Goal: Task Accomplishment & Management: Manage account settings

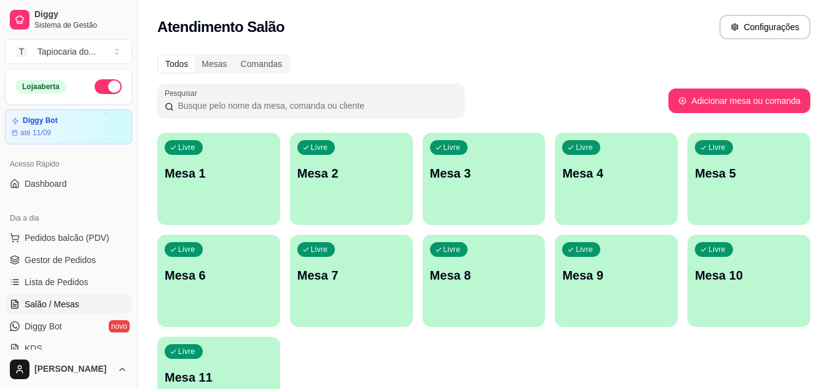
click at [209, 162] on div "Livre Mesa 1" at bounding box center [218, 171] width 123 height 77
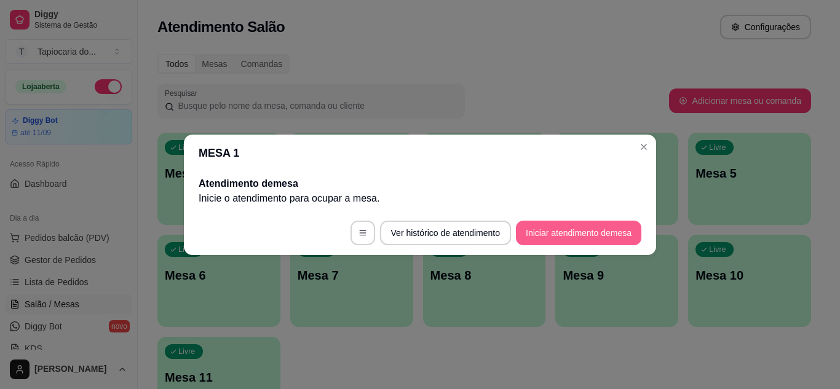
click at [594, 229] on button "Iniciar atendimento de mesa" at bounding box center [578, 233] width 125 height 25
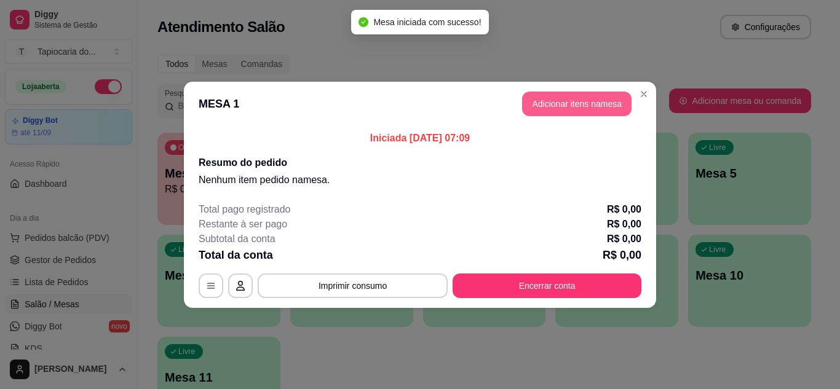
click at [597, 106] on button "Adicionar itens na mesa" at bounding box center [576, 104] width 109 height 25
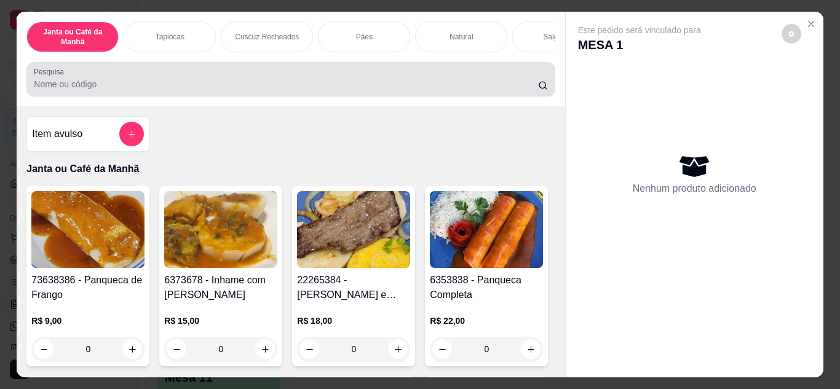
click at [192, 79] on div at bounding box center [290, 79] width 513 height 25
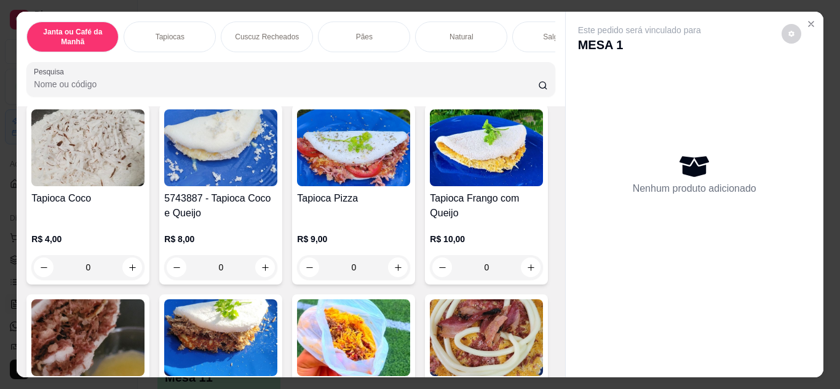
scroll to position [861, 0]
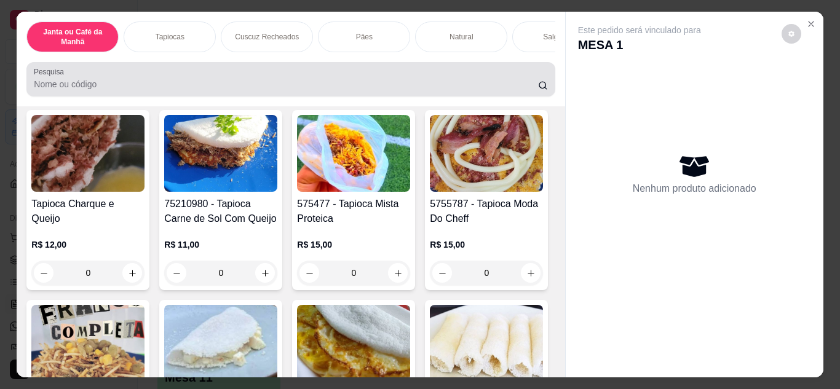
click at [261, 77] on div at bounding box center [290, 79] width 513 height 25
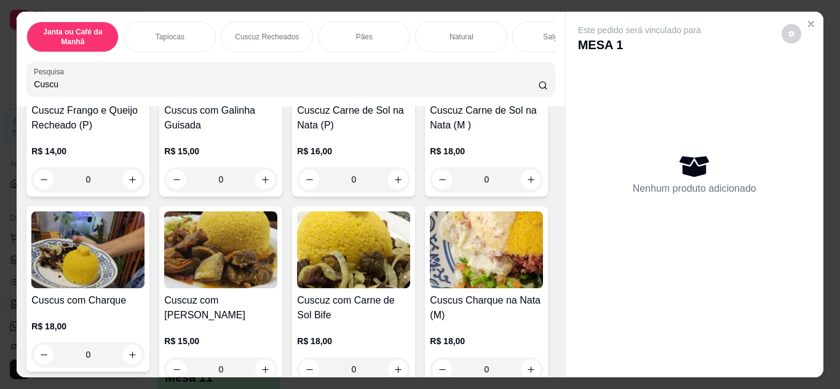
scroll to position [112, 0]
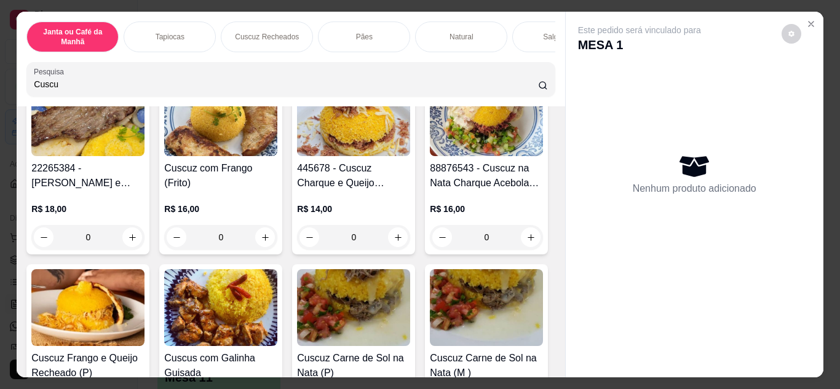
type input "Cuscu"
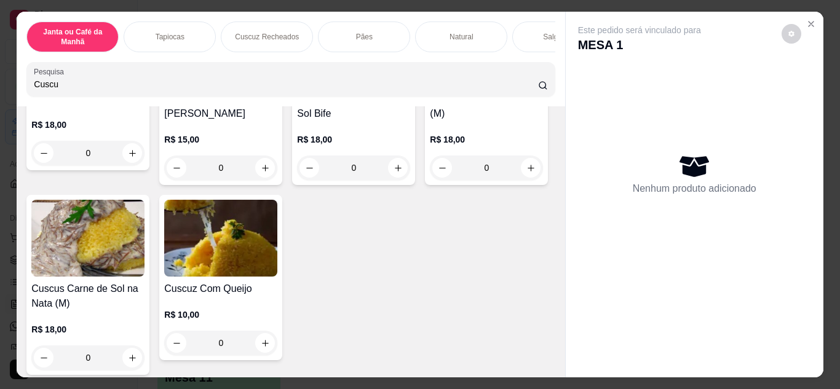
scroll to position [676, 0]
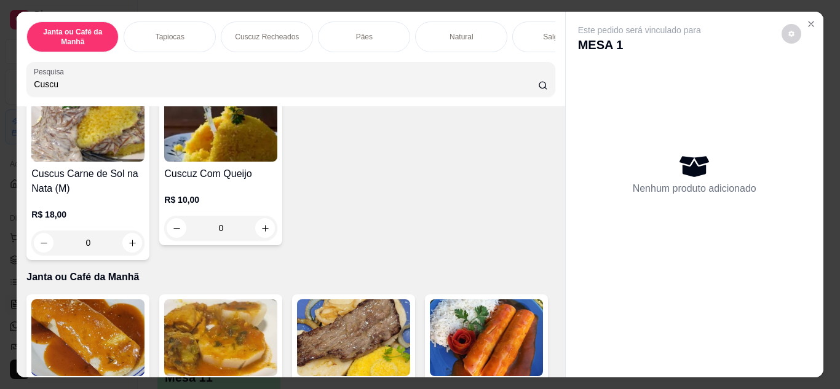
click at [261, 58] on icon "increase-product-quantity" at bounding box center [265, 53] width 9 height 9
type input "1"
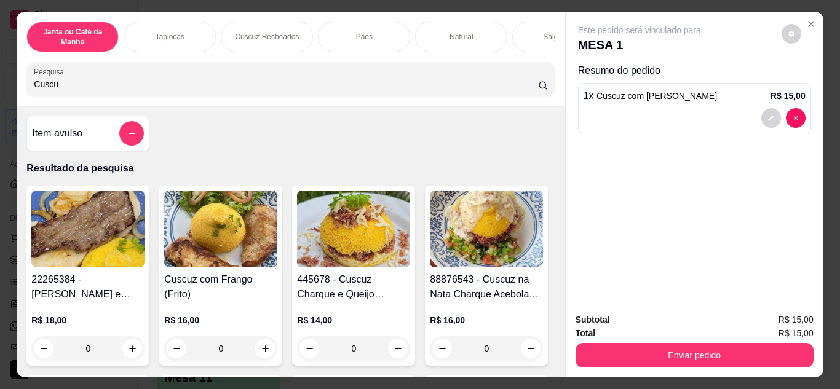
scroll to position [0, 0]
click at [104, 90] on input "Cuscu" at bounding box center [286, 84] width 504 height 12
type input "C"
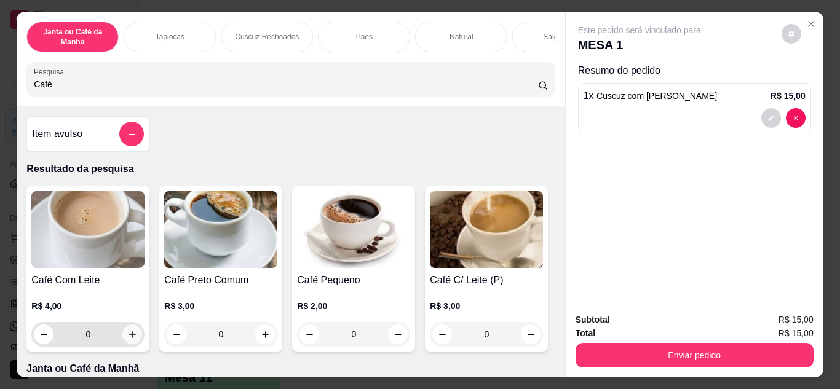
type input "Café"
click at [128, 339] on icon "increase-product-quantity" at bounding box center [132, 334] width 9 height 9
type input "1"
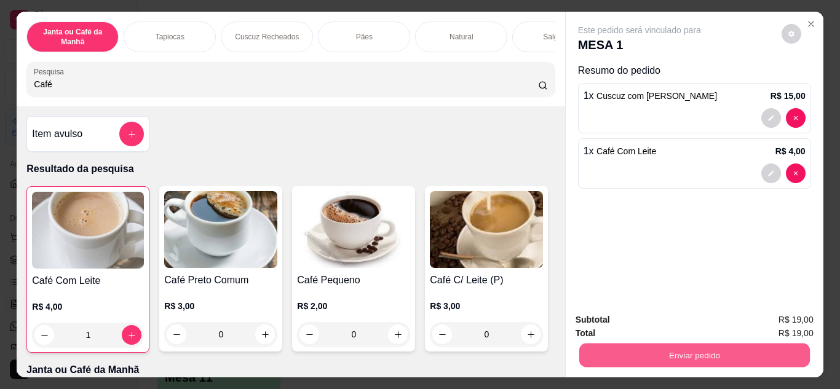
click at [672, 350] on button "Enviar pedido" at bounding box center [693, 356] width 230 height 24
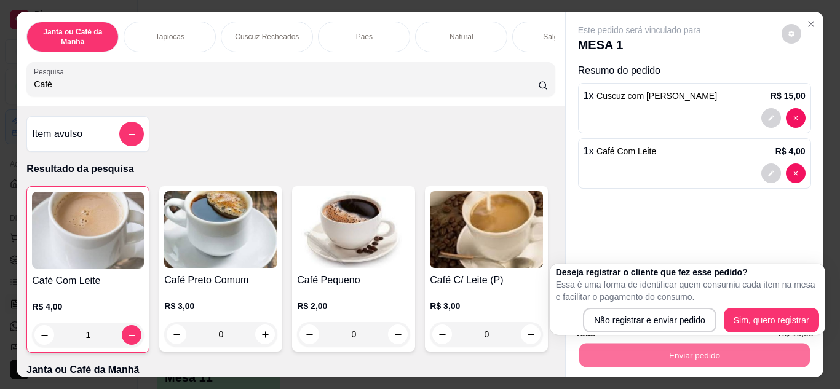
click at [519, 261] on body "Diggy Sistema de Gestão T Tapiocaria do ... Loja aberta Diggy Bot até 11/09 Ace…" at bounding box center [415, 194] width 830 height 389
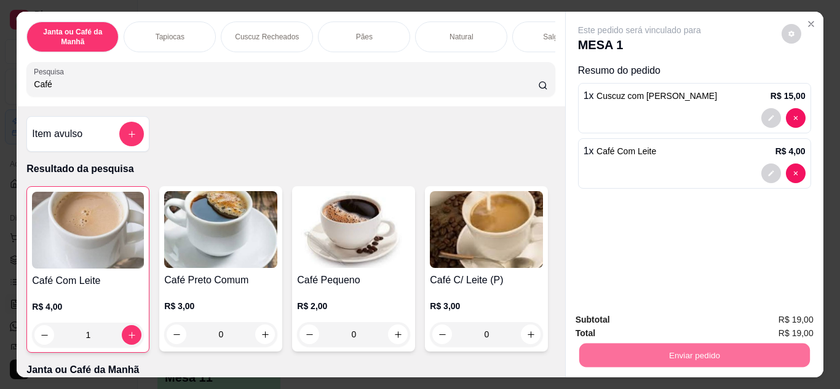
click at [522, 206] on div "Café Com Leite R$ 4,00 1 Café Preto Comum R$ 3,00 0 Café Pequeno R$ 2,00 0 Café…" at bounding box center [290, 269] width 528 height 167
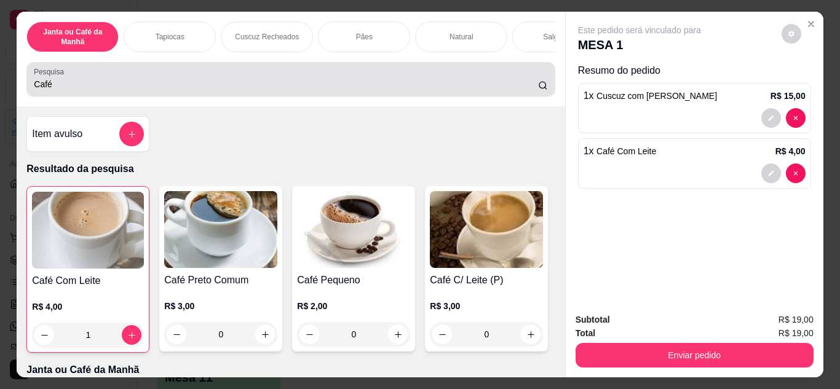
click at [245, 77] on div "Café" at bounding box center [290, 79] width 513 height 25
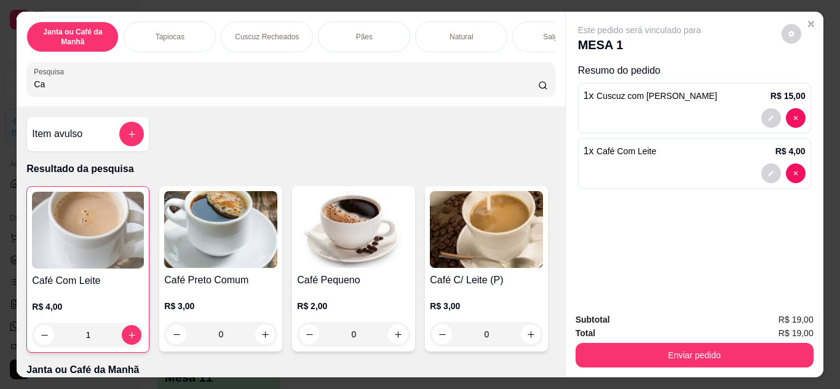
type input "C"
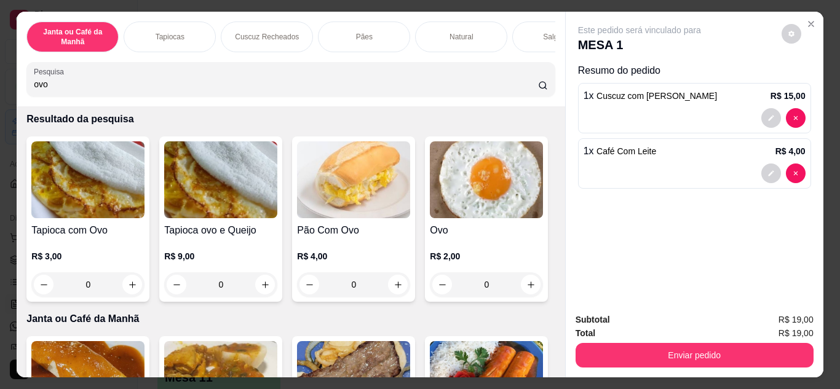
scroll to position [246, 0]
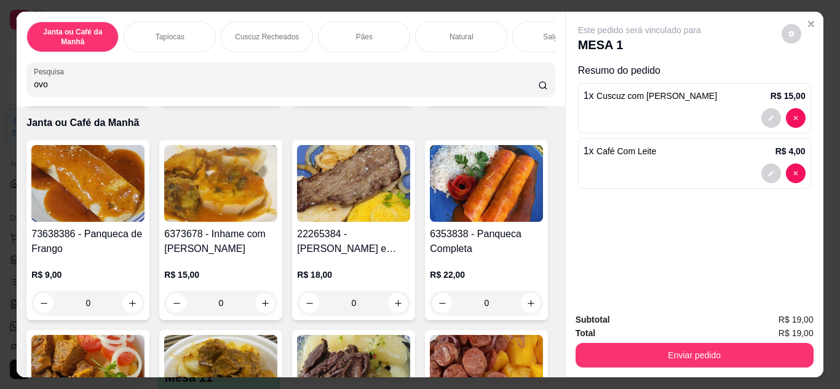
type input "ovo"
click at [526, 93] on icon "increase-product-quantity" at bounding box center [530, 88] width 9 height 9
click at [527, 92] on icon "increase-product-quantity" at bounding box center [530, 88] width 7 height 7
type input "2"
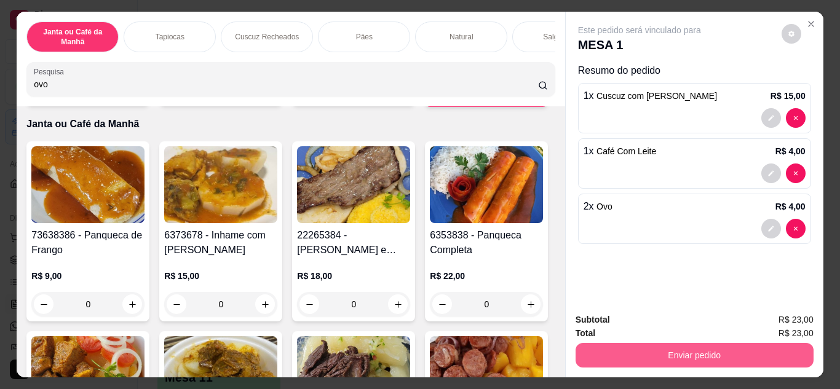
click at [679, 349] on button "Enviar pedido" at bounding box center [694, 355] width 238 height 25
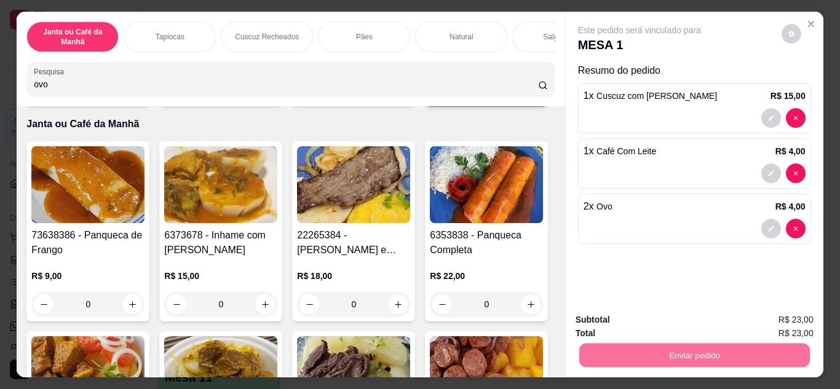
click at [668, 312] on button "Não registrar e enviar pedido" at bounding box center [651, 320] width 128 height 23
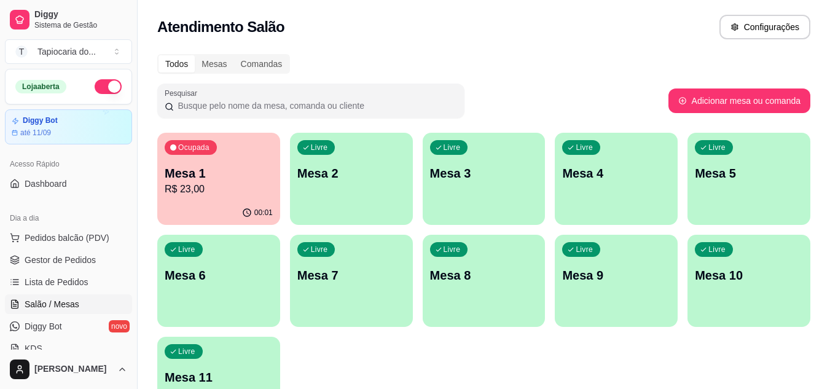
click at [349, 215] on div "button" at bounding box center [351, 217] width 123 height 15
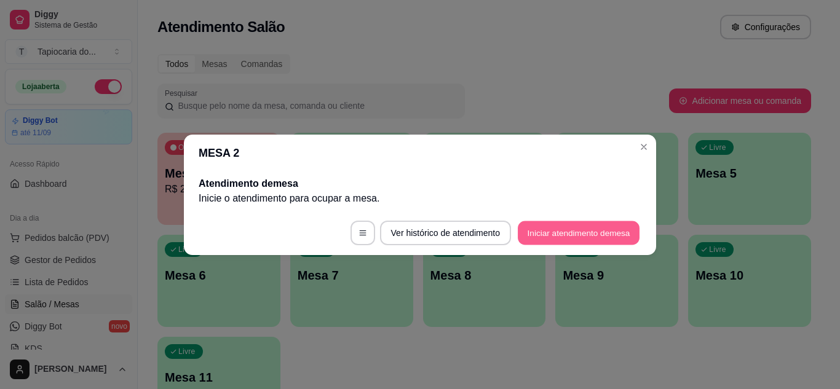
click at [584, 237] on button "Iniciar atendimento de mesa" at bounding box center [579, 233] width 122 height 24
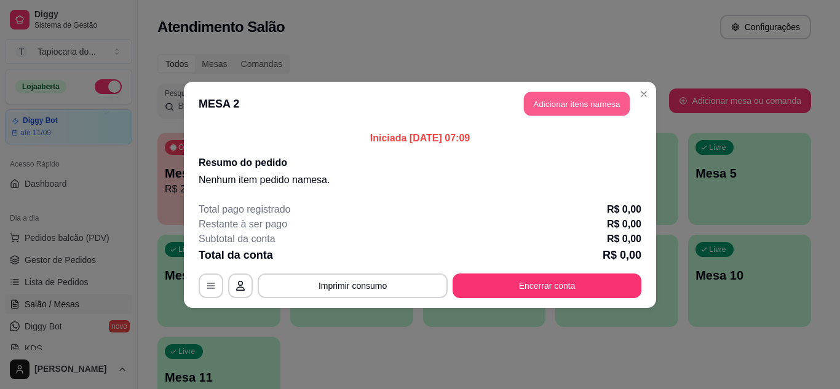
click at [583, 107] on button "Adicionar itens na mesa" at bounding box center [577, 104] width 106 height 24
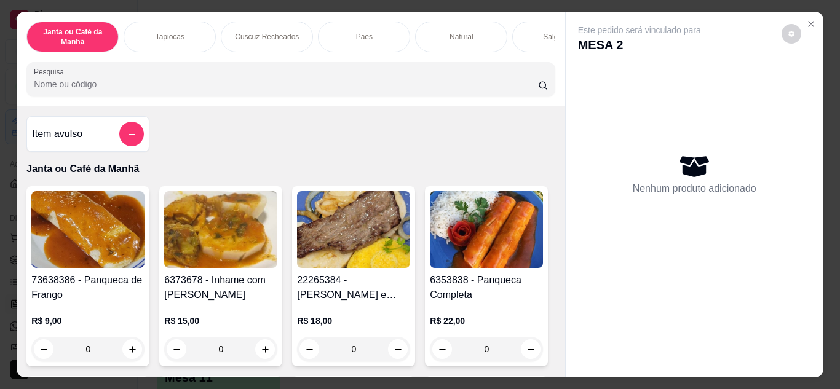
click at [249, 89] on input "Pesquisa" at bounding box center [286, 84] width 504 height 12
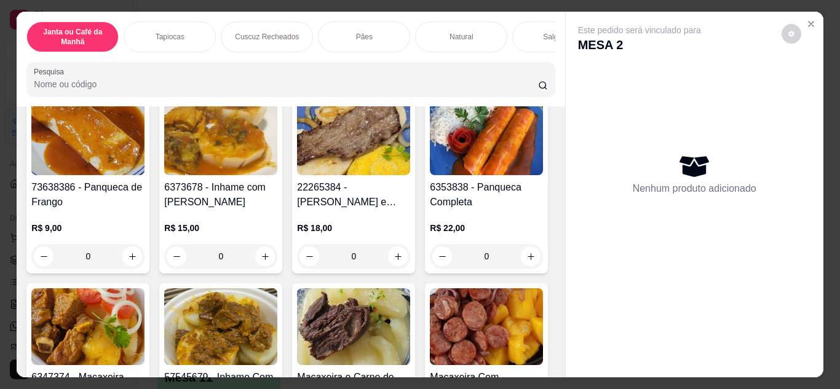
scroll to position [0, 0]
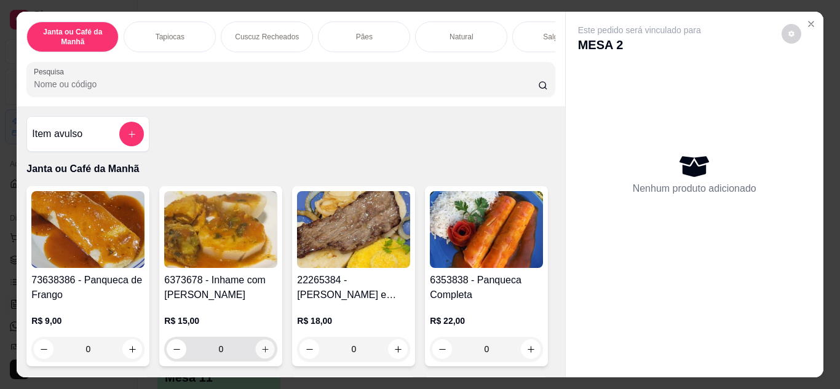
click at [261, 353] on icon "increase-product-quantity" at bounding box center [265, 349] width 9 height 9
type input "1"
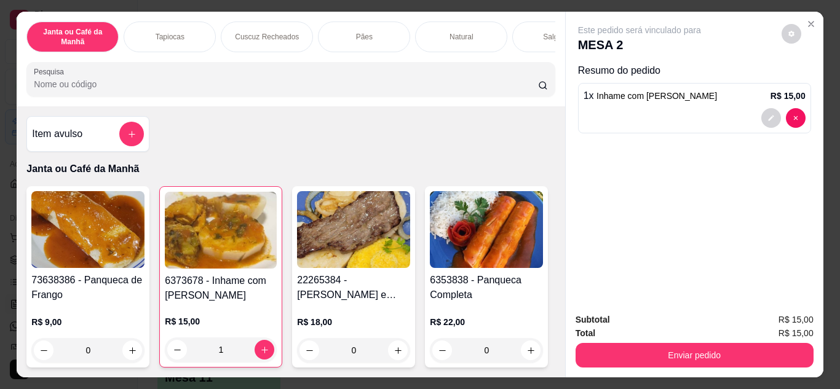
drag, startPoint x: 142, startPoint y: 84, endPoint x: 0, endPoint y: 66, distance: 143.1
click at [0, 74] on div "Janta ou Café da Manhã Tapiocas Cuscuz Recheados Pães Natural Salgados Tapiocas…" at bounding box center [420, 194] width 840 height 389
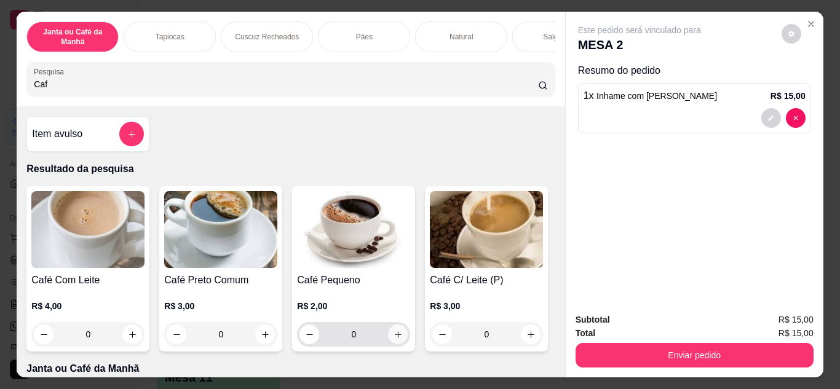
type input "Caf"
click at [395, 334] on button "increase-product-quantity" at bounding box center [398, 335] width 20 height 20
type input "1"
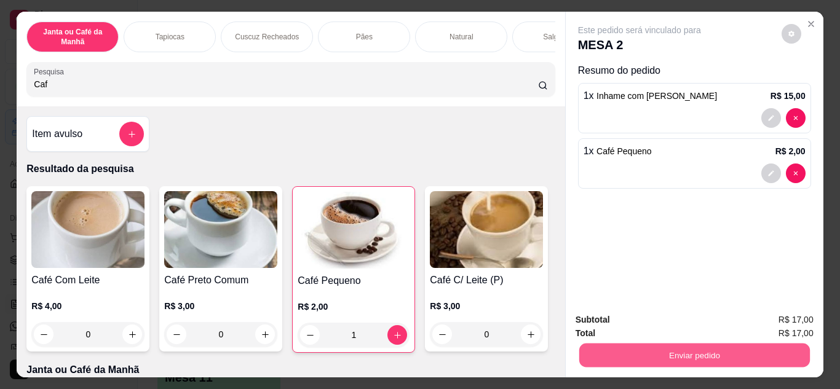
click at [682, 346] on button "Enviar pedido" at bounding box center [693, 356] width 230 height 24
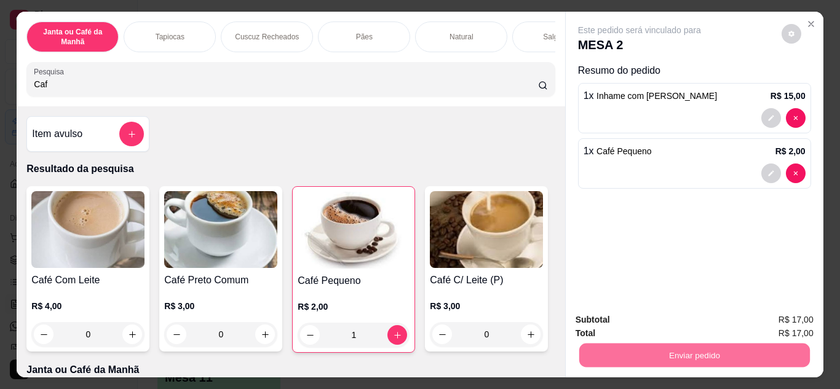
click at [628, 322] on button "Não registrar e enviar pedido" at bounding box center [653, 320] width 128 height 23
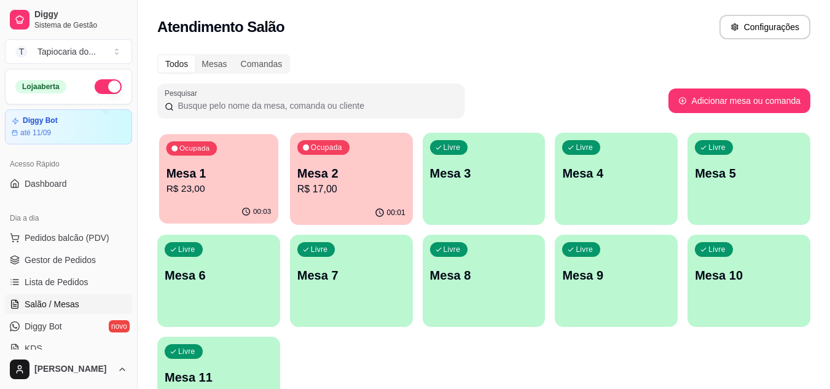
click at [237, 180] on p "Mesa 1" at bounding box center [219, 173] width 105 height 17
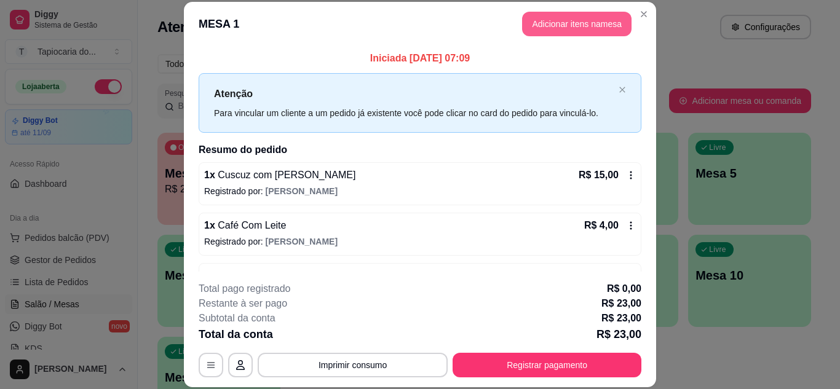
click at [559, 25] on button "Adicionar itens na mesa" at bounding box center [576, 24] width 109 height 25
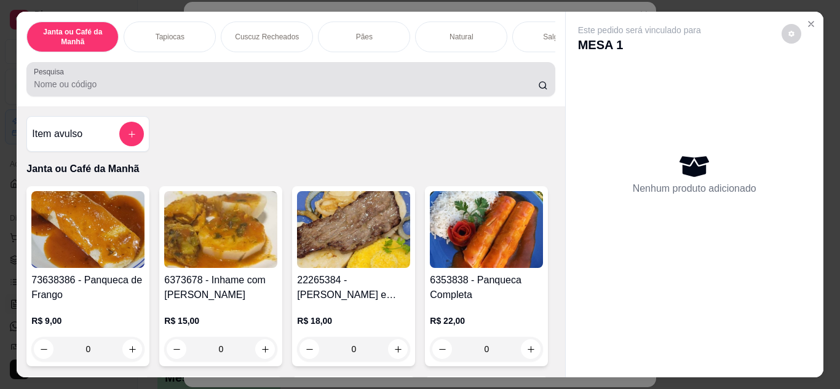
click at [376, 84] on input "Pesquisa" at bounding box center [286, 84] width 504 height 12
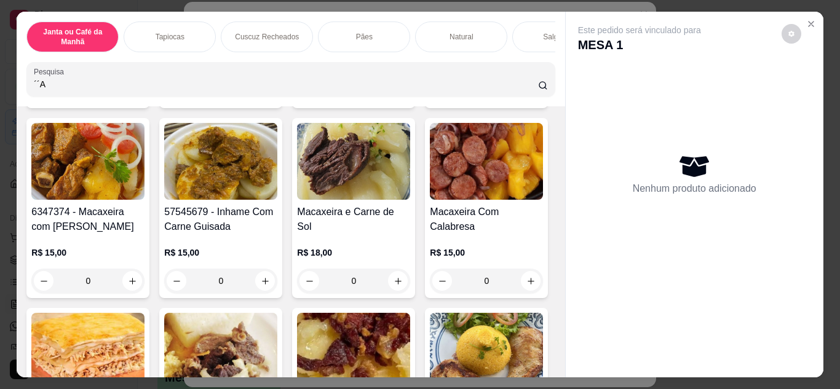
scroll to position [123, 0]
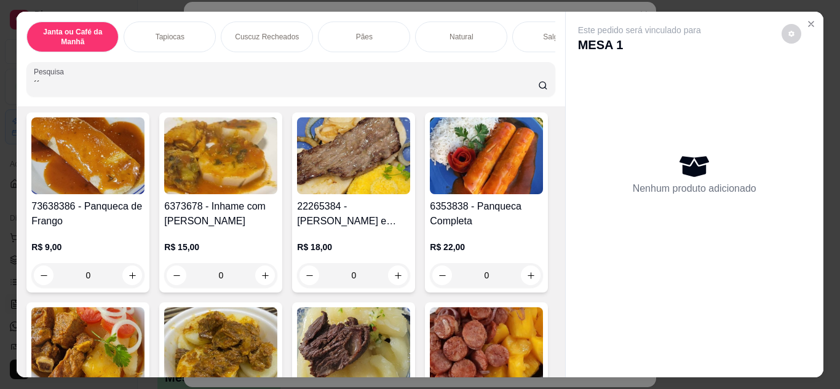
type input "´"
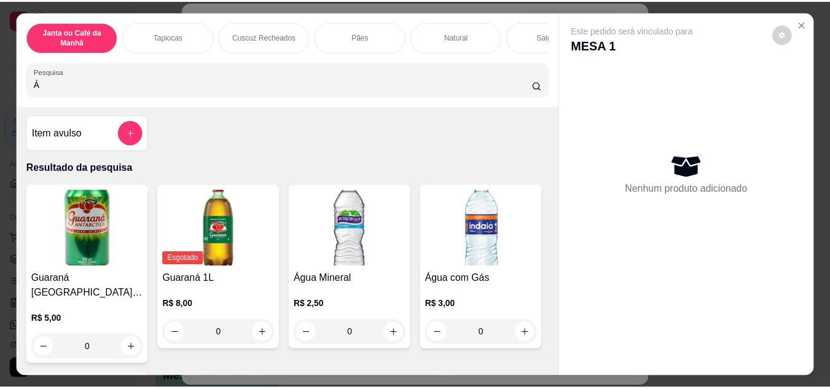
scroll to position [0, 0]
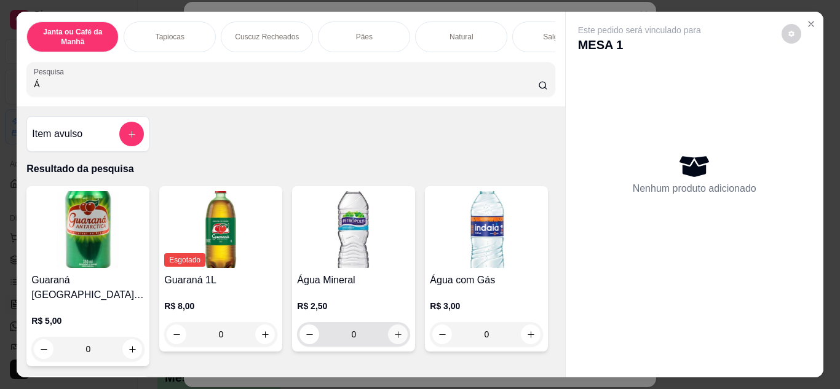
type input "Á"
click at [396, 339] on icon "increase-product-quantity" at bounding box center [397, 334] width 9 height 9
type input "1"
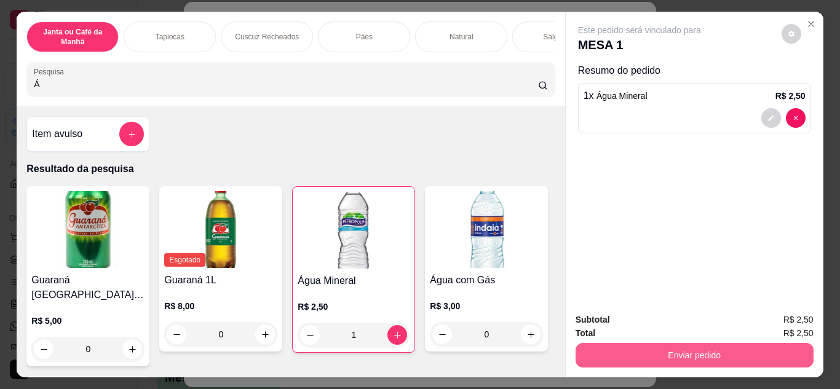
click at [689, 349] on button "Enviar pedido" at bounding box center [694, 355] width 238 height 25
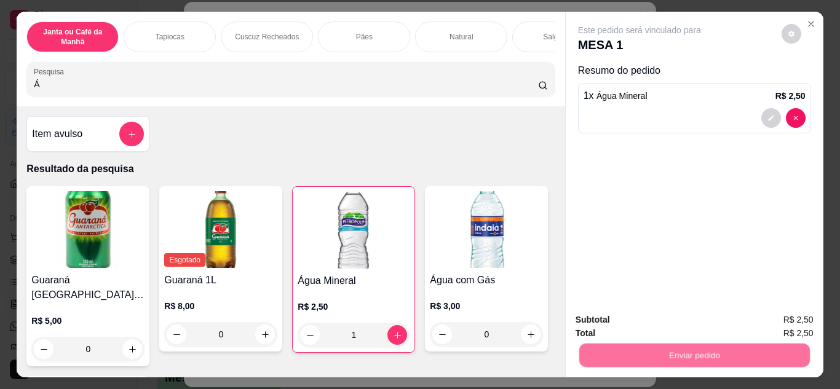
click at [646, 325] on button "Não registrar e enviar pedido" at bounding box center [653, 320] width 128 height 23
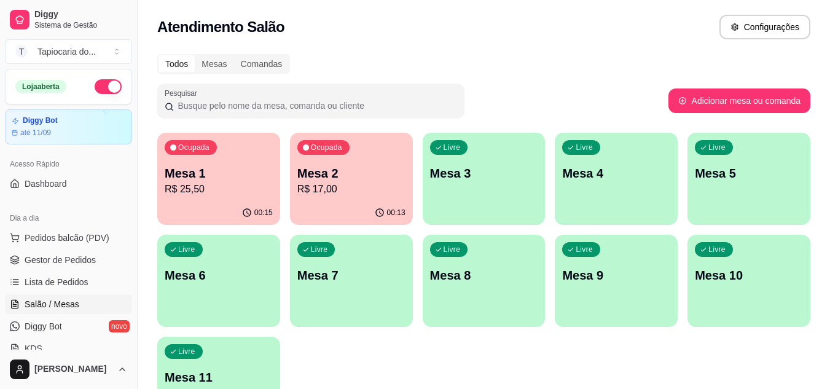
click at [216, 175] on p "Mesa 1" at bounding box center [219, 173] width 108 height 17
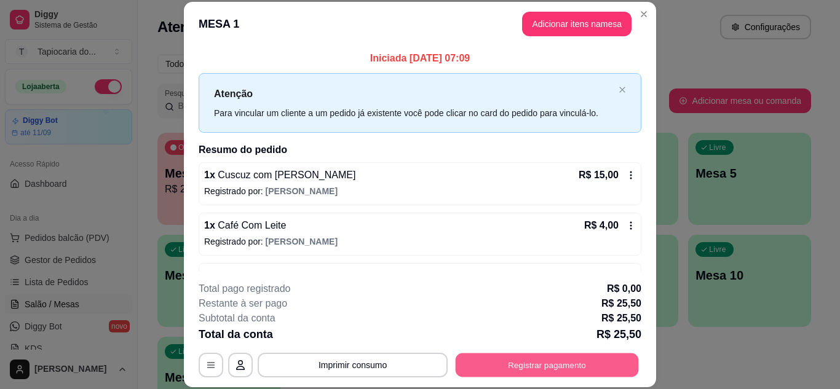
click at [559, 366] on button "Registrar pagamento" at bounding box center [546, 365] width 183 height 24
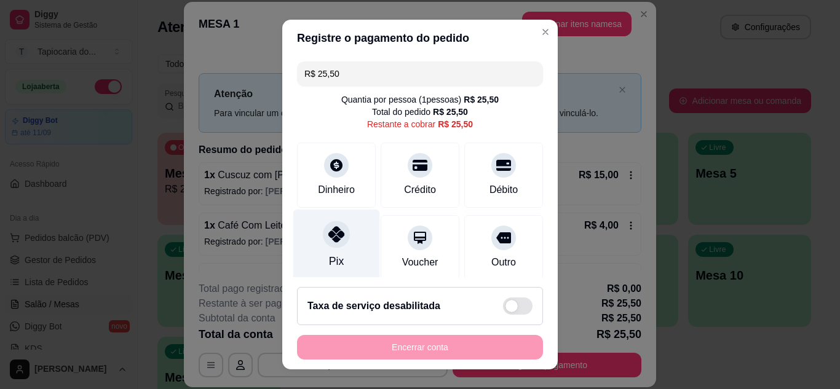
drag, startPoint x: 328, startPoint y: 246, endPoint x: 359, endPoint y: 272, distance: 40.2
click at [327, 247] on div at bounding box center [336, 234] width 27 height 27
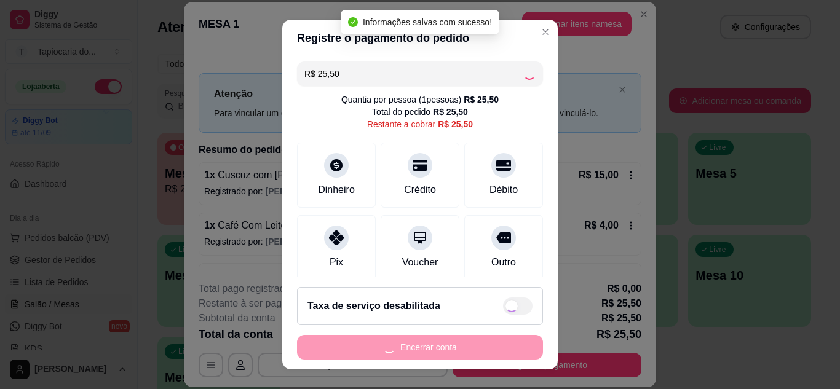
type input "R$ 0,00"
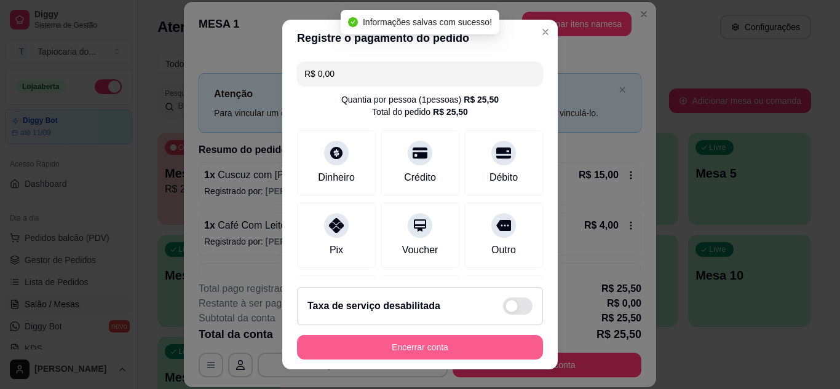
click at [459, 350] on button "Encerrar conta" at bounding box center [420, 347] width 246 height 25
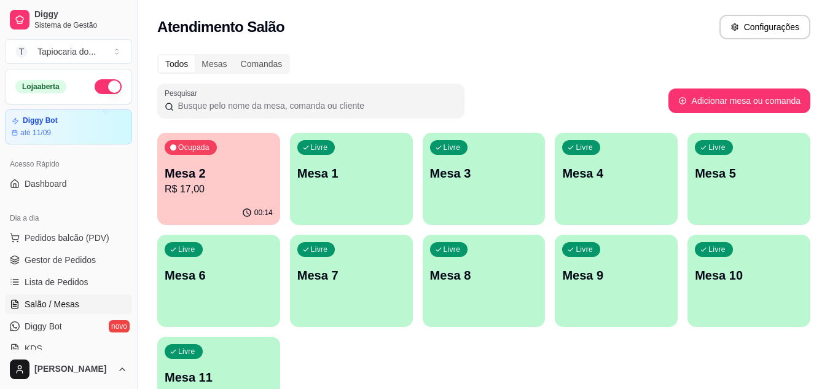
click at [243, 151] on div "Ocupada Mesa 2 R$ 17,00" at bounding box center [218, 167] width 123 height 68
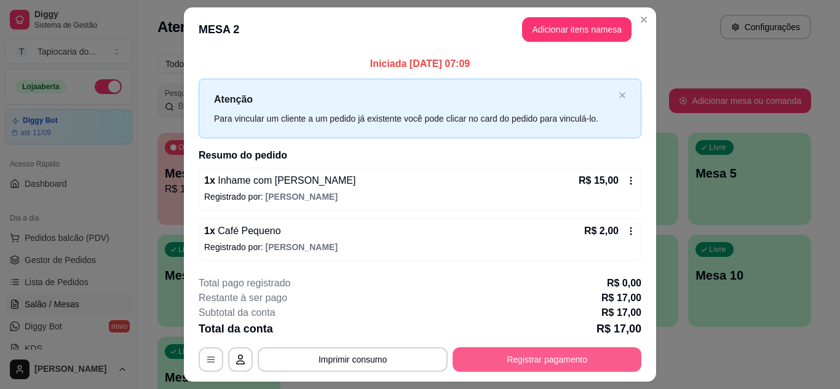
click at [540, 352] on button "Registrar pagamento" at bounding box center [546, 359] width 189 height 25
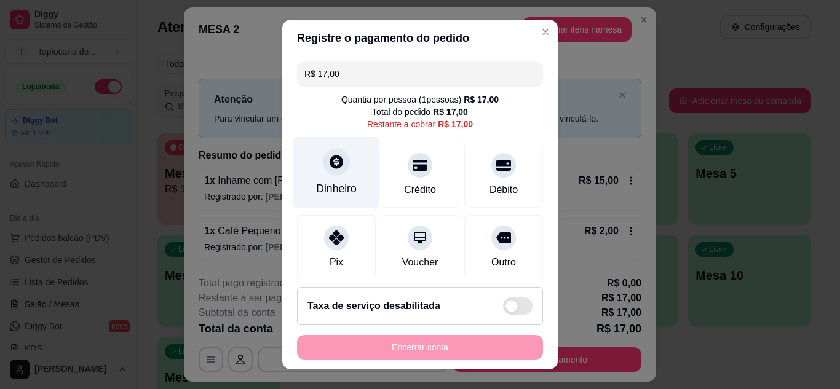
click at [335, 196] on div "Dinheiro" at bounding box center [336, 189] width 41 height 16
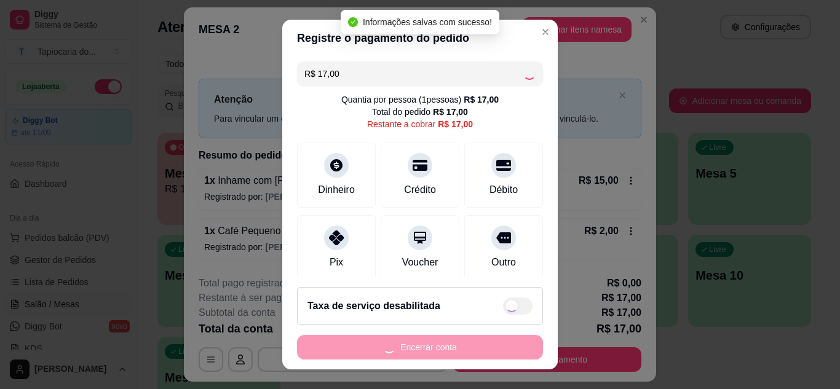
type input "R$ 0,00"
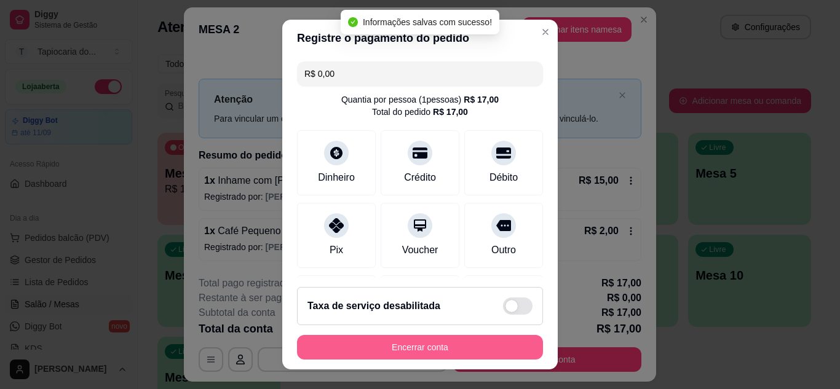
click at [471, 350] on button "Encerrar conta" at bounding box center [420, 347] width 246 height 25
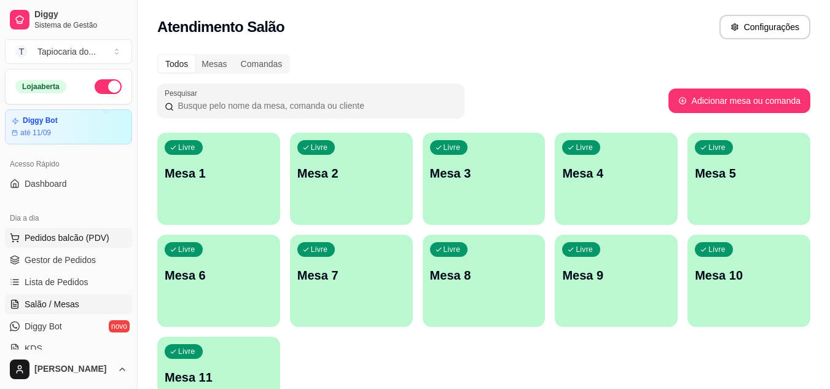
click at [83, 241] on span "Pedidos balcão (PDV)" at bounding box center [67, 238] width 85 height 12
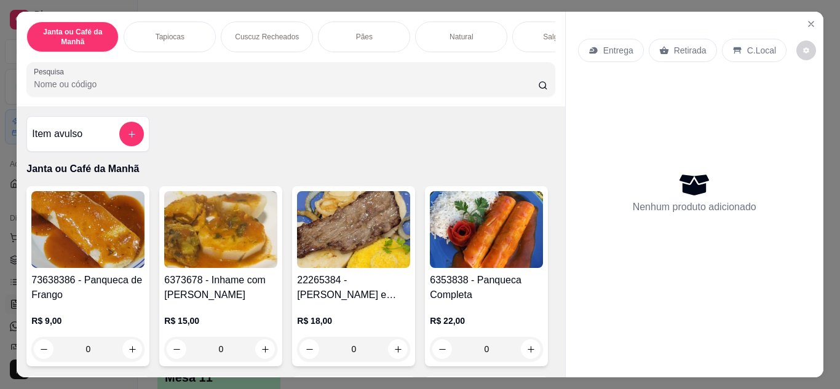
click at [157, 86] on input "Pesquisa" at bounding box center [286, 84] width 504 height 12
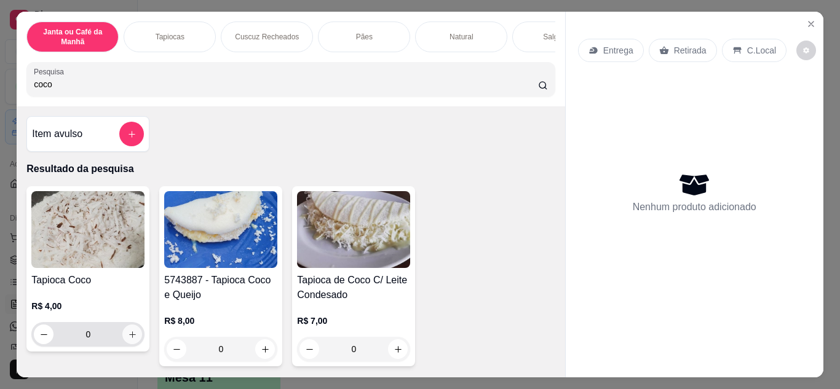
type input "coco"
click at [128, 338] on icon "increase-product-quantity" at bounding box center [132, 334] width 9 height 9
type input "1"
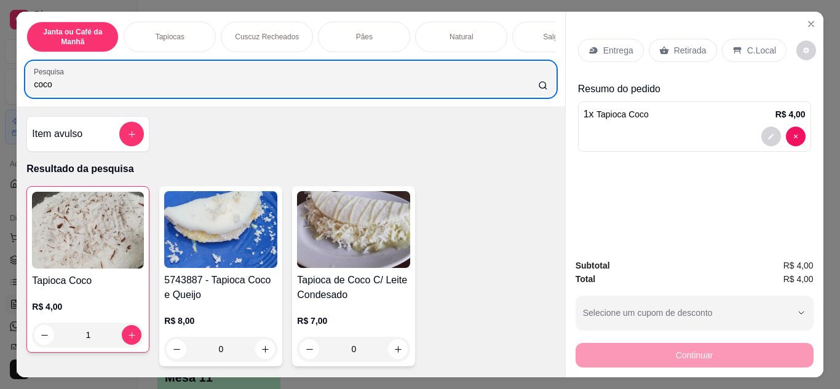
drag, startPoint x: 130, startPoint y: 73, endPoint x: 0, endPoint y: 126, distance: 140.1
click at [0, 126] on div "Janta ou Café da Manhã Tapiocas Cuscuz Recheados Pães Natural Salgados Tapiocas…" at bounding box center [420, 194] width 840 height 389
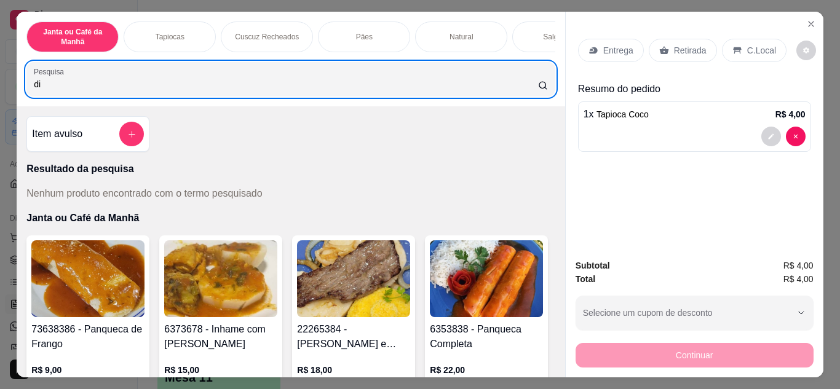
type input "d"
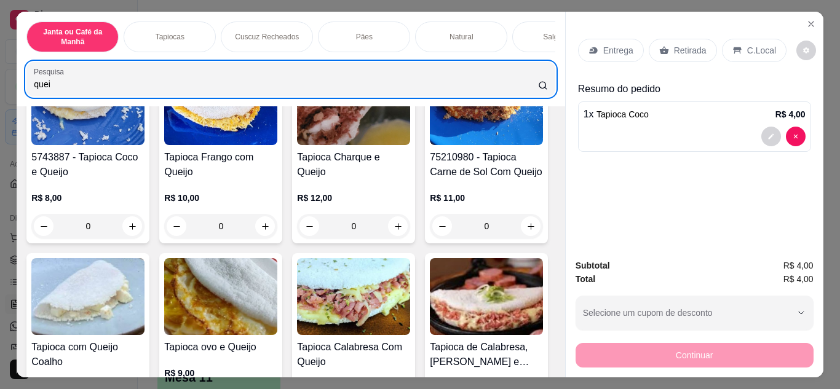
scroll to position [184, 0]
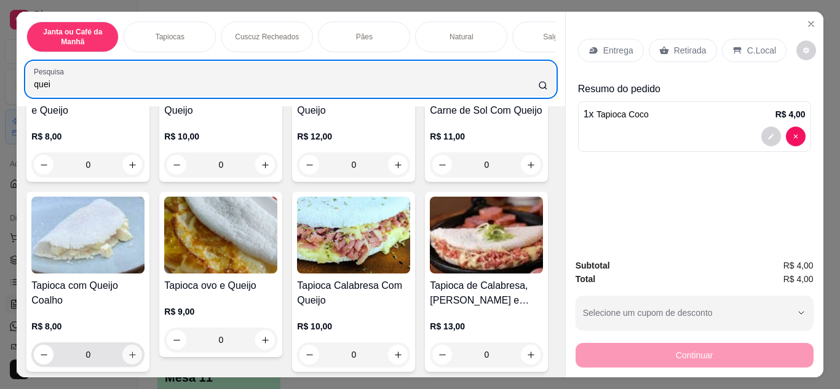
type input "quei"
click at [142, 357] on button "increase-product-quantity" at bounding box center [132, 355] width 20 height 20
type input "1"
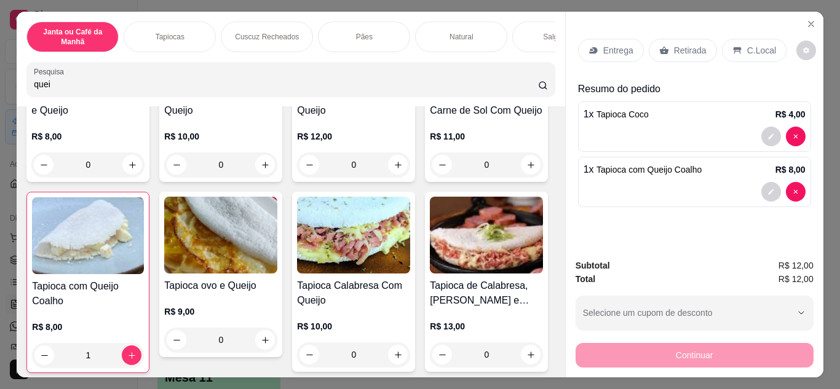
click at [611, 44] on p "Entrega" at bounding box center [618, 50] width 30 height 12
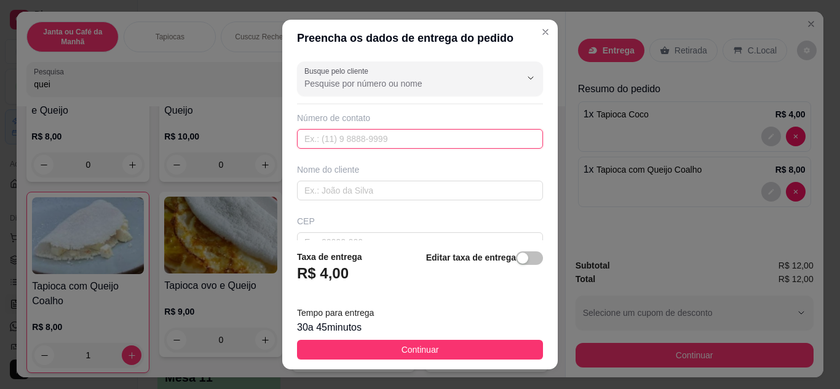
click at [364, 139] on input "text" at bounding box center [420, 139] width 246 height 20
type input "[PHONE_NUMBER]"
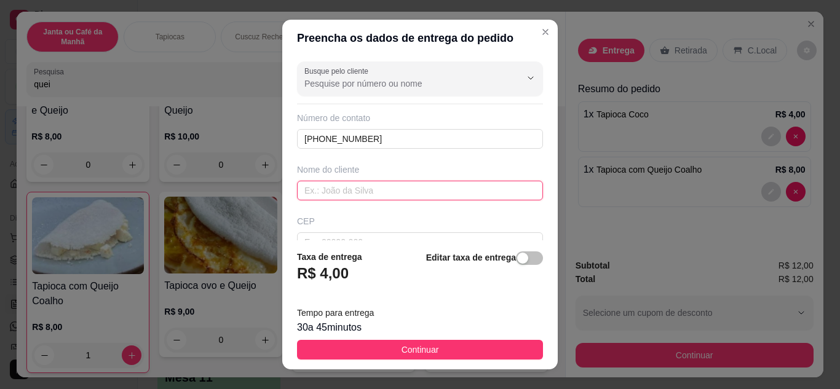
click at [379, 193] on input "text" at bounding box center [420, 191] width 246 height 20
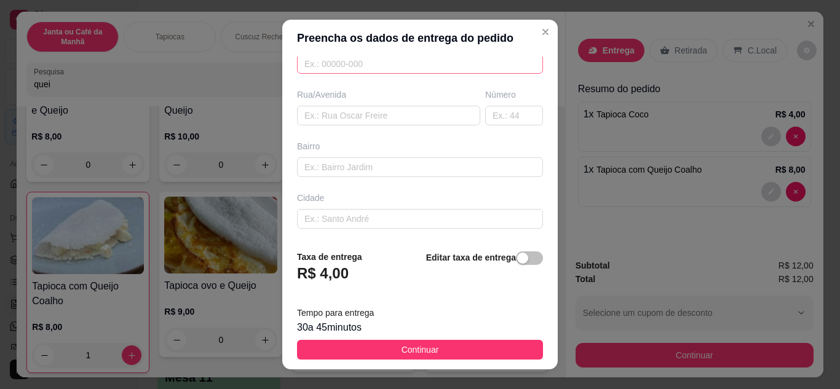
scroll to position [230, 0]
type input "Wiviane"
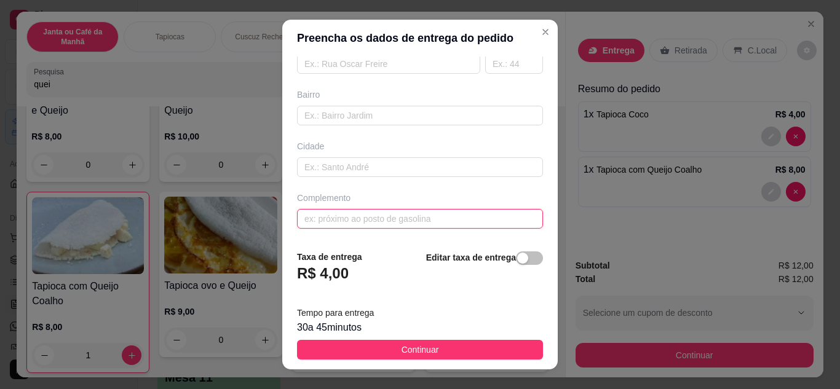
click at [360, 218] on input "text" at bounding box center [420, 219] width 246 height 20
paste input "Pra entregar aqui no Studio de Wiviane Na lateral do [GEOGRAPHIC_DATA][PERSON_N…"
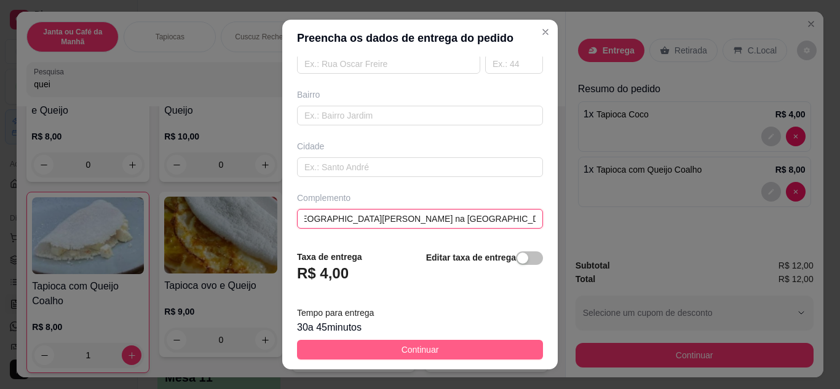
type input "Pra entregar aqui no Studio de Wiviane Na lateral do [GEOGRAPHIC_DATA][PERSON_N…"
click at [455, 347] on button "Continuar" at bounding box center [420, 350] width 246 height 20
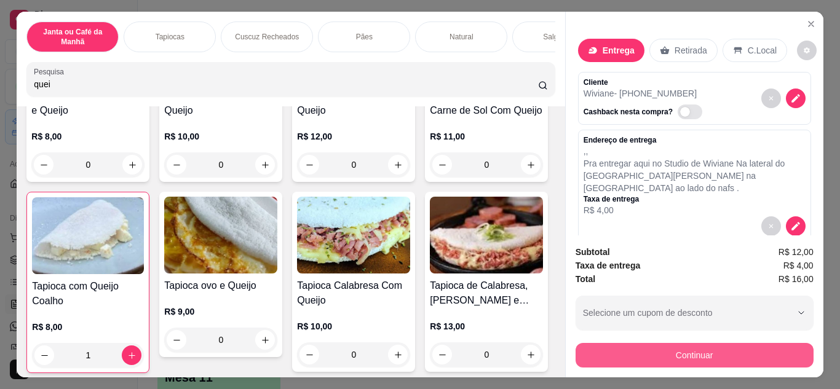
click at [715, 350] on button "Continuar" at bounding box center [694, 355] width 238 height 25
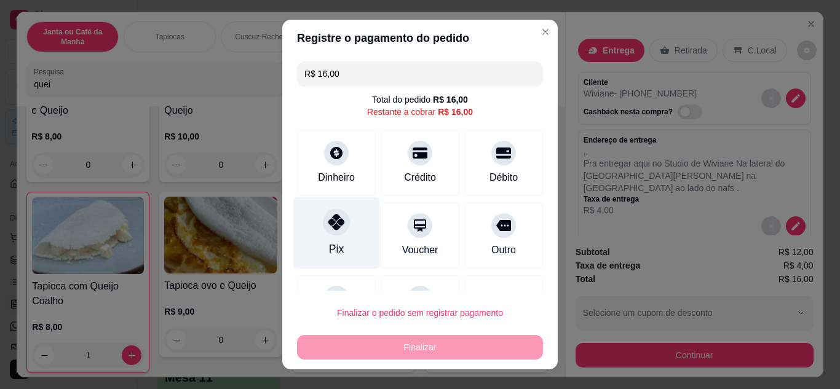
click at [341, 234] on div "Pix" at bounding box center [336, 233] width 87 height 72
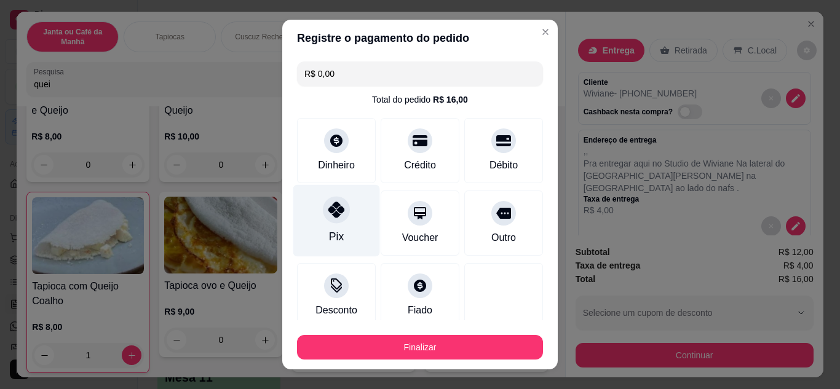
type input "R$ 0,00"
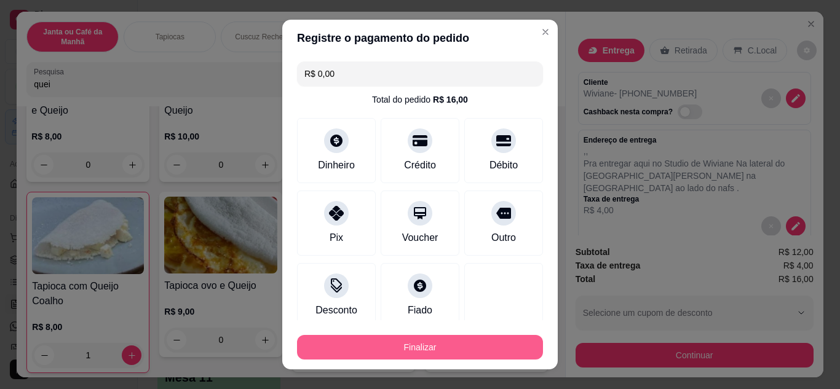
click at [429, 344] on button "Finalizar" at bounding box center [420, 347] width 246 height 25
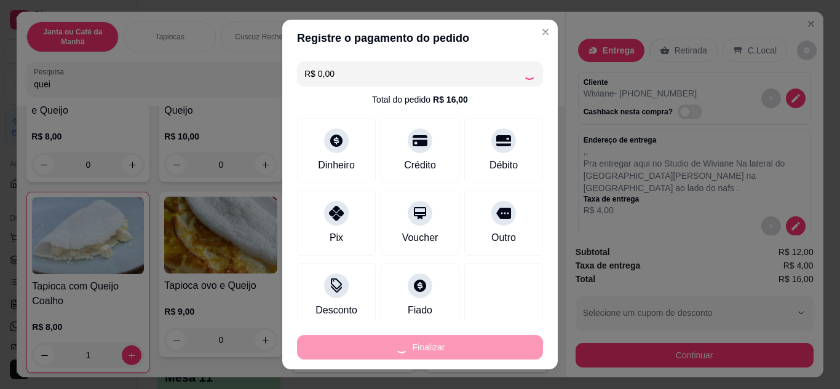
type input "0"
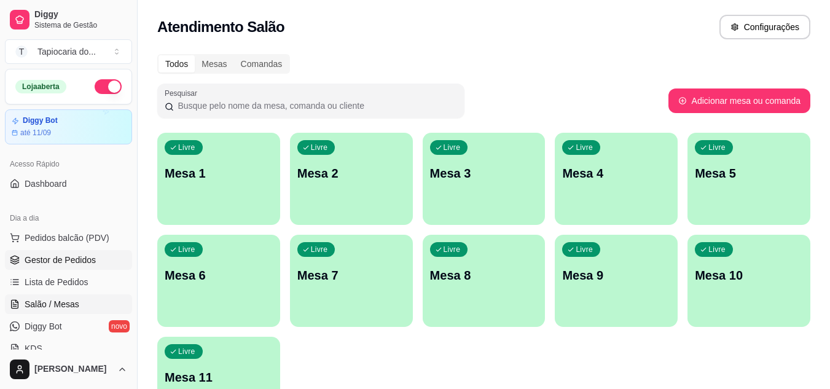
click at [64, 268] on link "Gestor de Pedidos" at bounding box center [68, 260] width 127 height 20
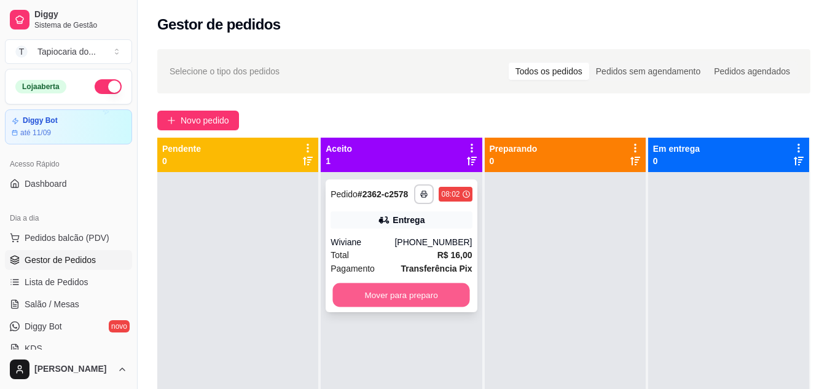
click at [423, 293] on button "Mover para preparo" at bounding box center [401, 295] width 137 height 24
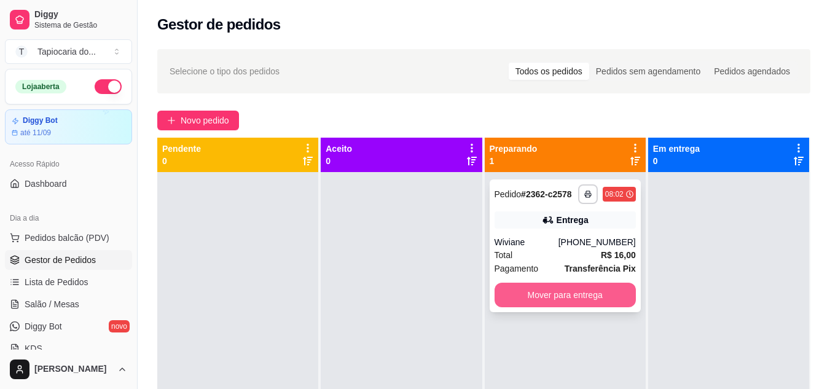
click at [555, 300] on button "Mover para entrega" at bounding box center [565, 295] width 141 height 25
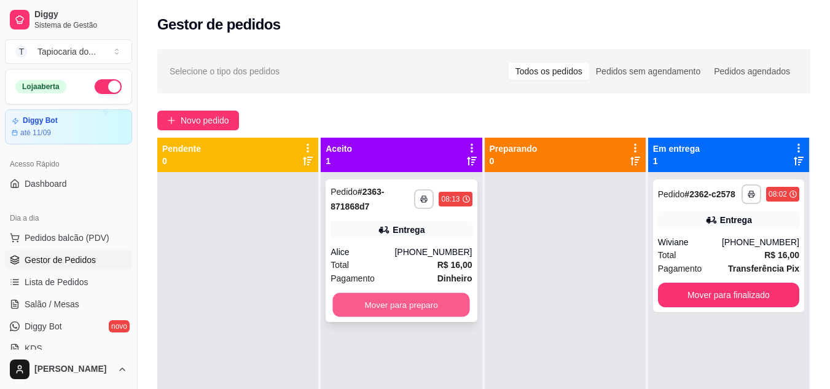
click at [394, 305] on button "Mover para preparo" at bounding box center [401, 305] width 137 height 24
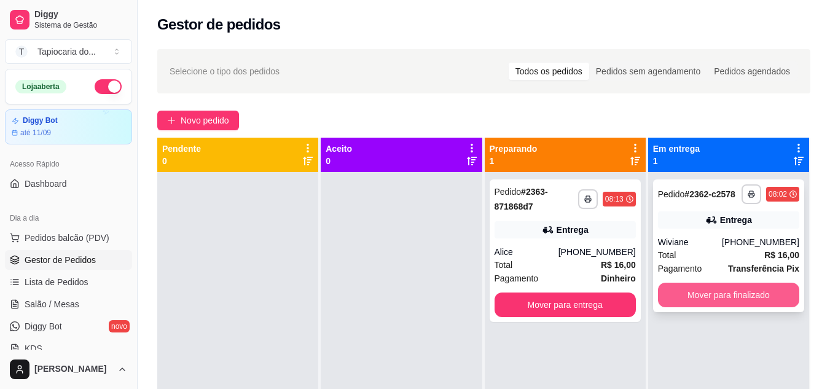
click at [746, 294] on button "Mover para finalizado" at bounding box center [728, 295] width 141 height 25
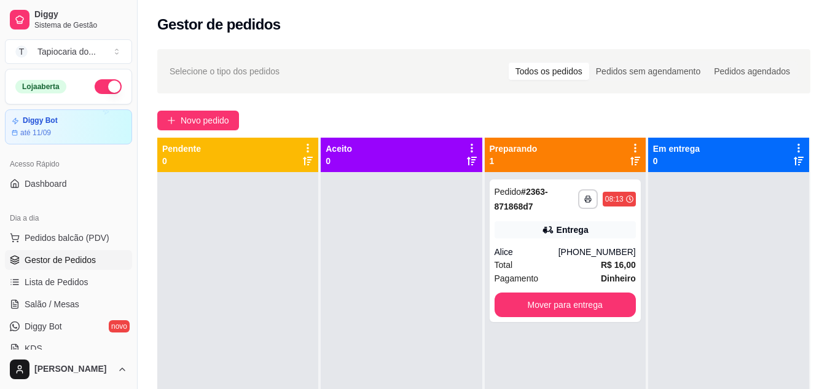
click at [361, 42] on div "**********" at bounding box center [484, 292] width 693 height 500
click at [193, 120] on span "Novo pedido" at bounding box center [205, 121] width 49 height 14
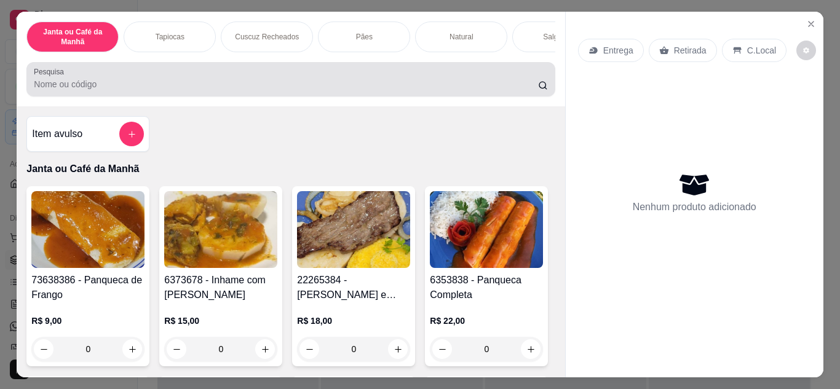
click at [151, 87] on input "Pesquisa" at bounding box center [286, 84] width 504 height 12
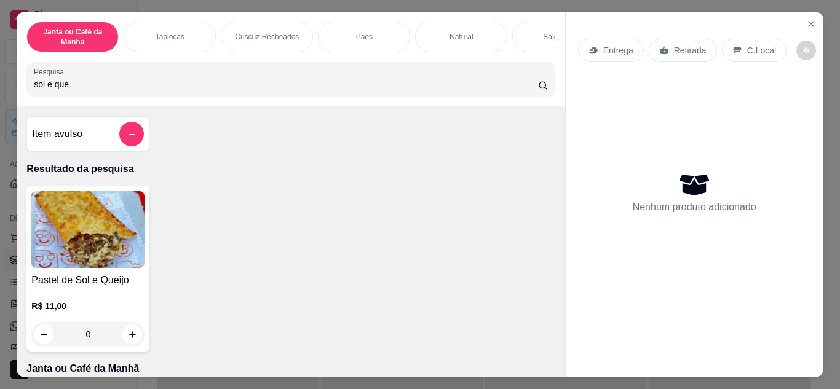
type input "sol e que"
click at [808, 23] on icon "Close" at bounding box center [811, 24] width 10 height 10
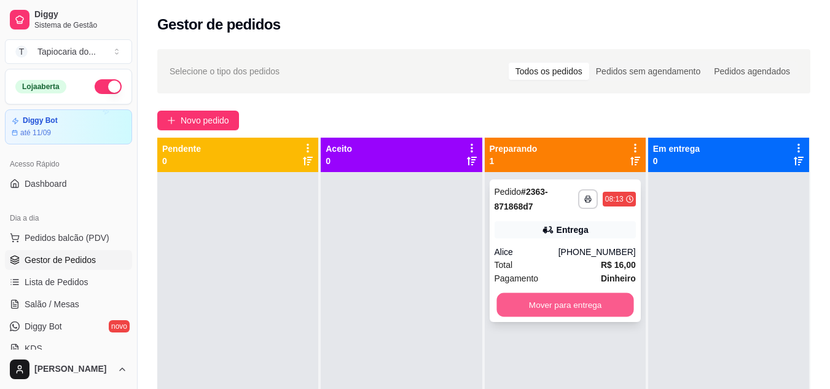
click at [558, 296] on button "Mover para entrega" at bounding box center [565, 305] width 137 height 24
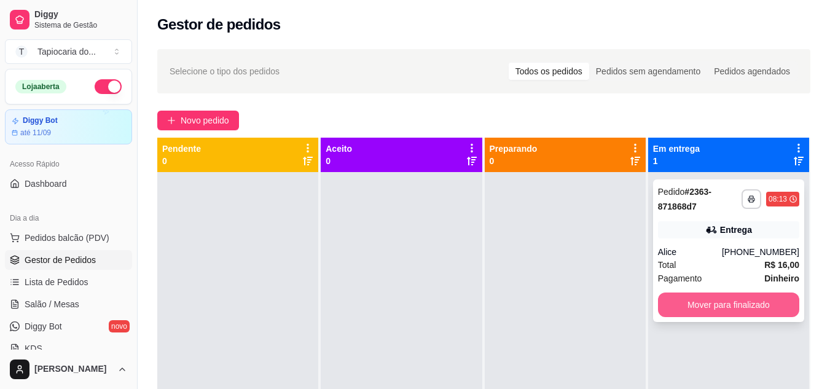
click at [677, 304] on button "Mover para finalizado" at bounding box center [728, 305] width 141 height 25
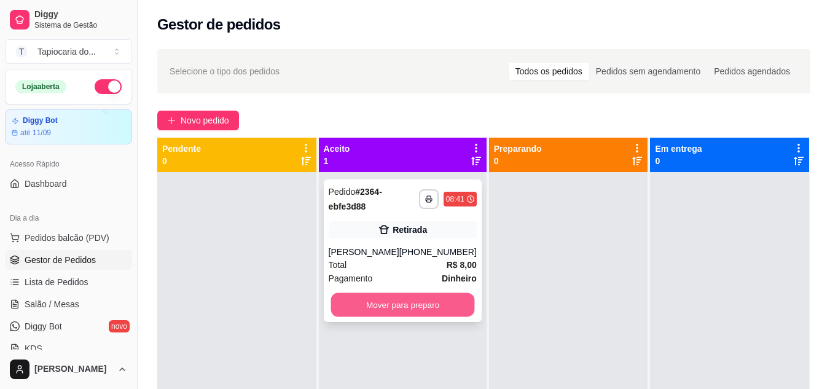
click at [428, 309] on button "Mover para preparo" at bounding box center [403, 305] width 144 height 24
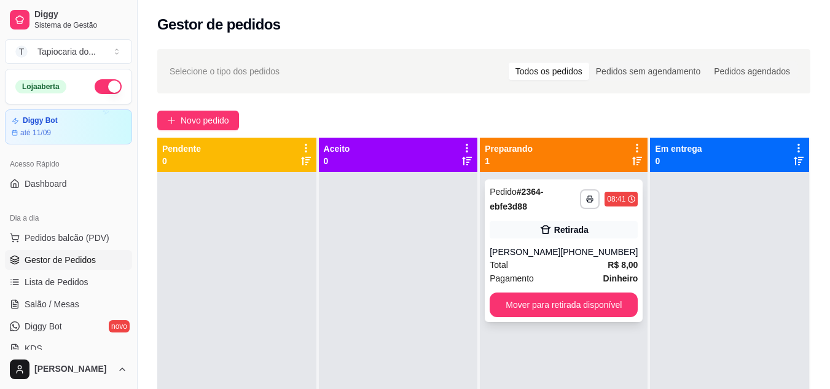
click at [604, 245] on div "**********" at bounding box center [564, 250] width 158 height 143
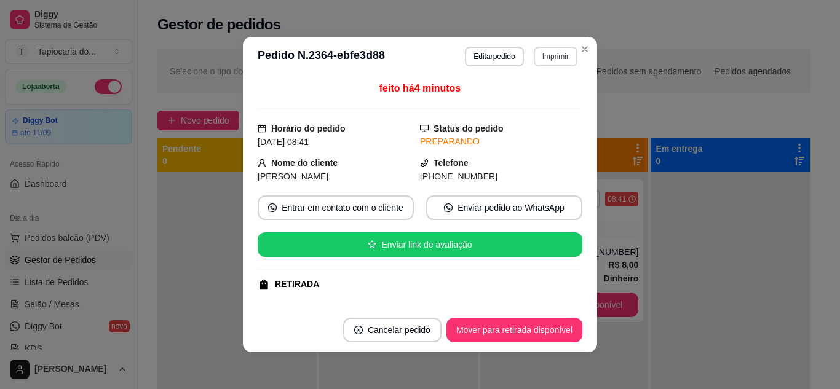
click at [546, 58] on button "Imprimir" at bounding box center [556, 57] width 44 height 20
click at [539, 98] on button "Impressora" at bounding box center [528, 100] width 89 height 20
click at [553, 330] on button "Mover para retirada disponível" at bounding box center [514, 330] width 136 height 25
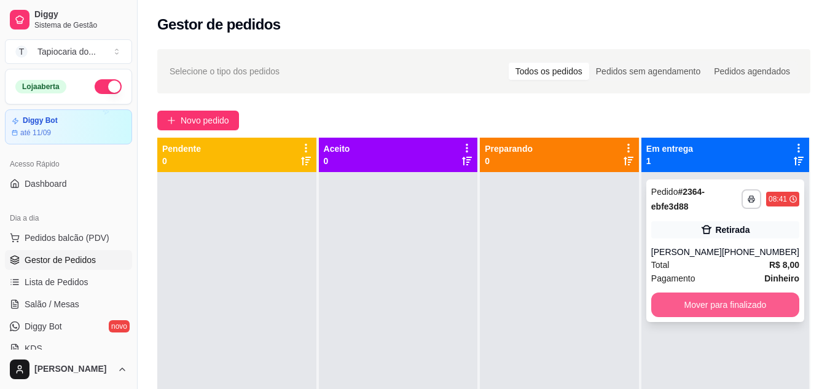
click at [737, 302] on button "Mover para finalizado" at bounding box center [726, 305] width 148 height 25
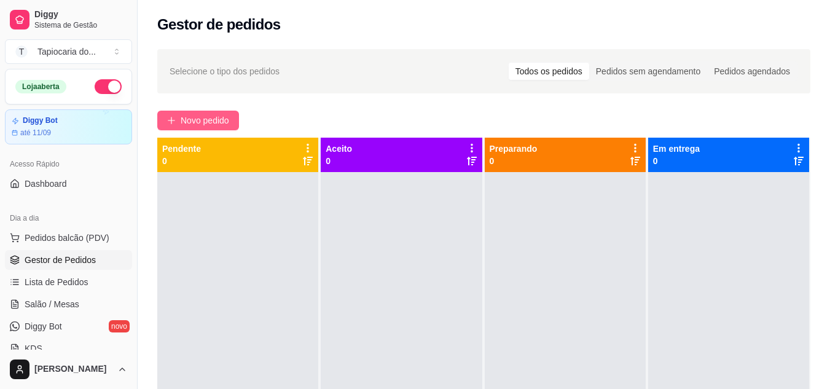
click at [203, 115] on span "Novo pedido" at bounding box center [205, 121] width 49 height 14
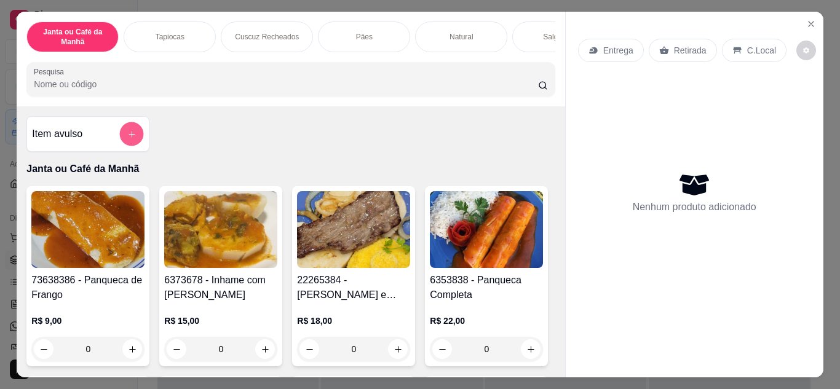
click at [135, 132] on button "add-separate-item" at bounding box center [132, 134] width 24 height 24
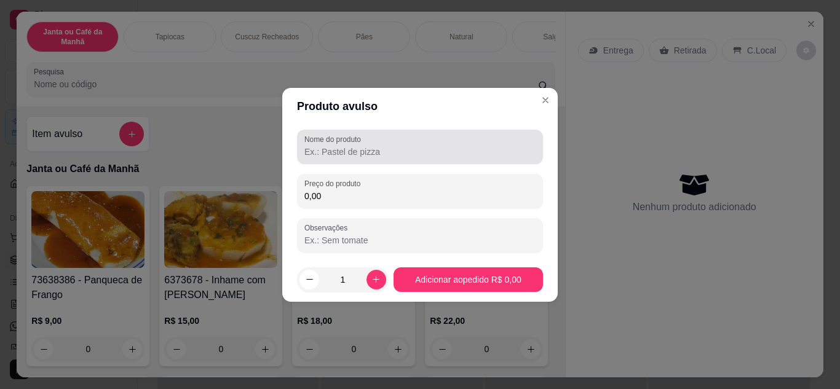
click at [362, 154] on input "Nome do produto" at bounding box center [419, 152] width 231 height 12
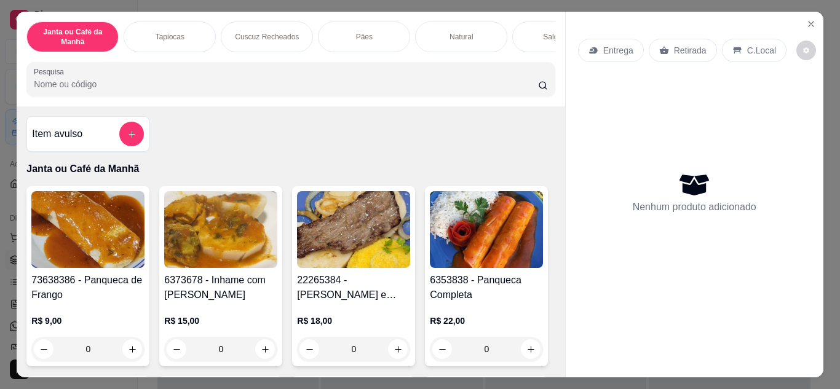
click at [119, 88] on input "Pesquisa" at bounding box center [286, 84] width 504 height 12
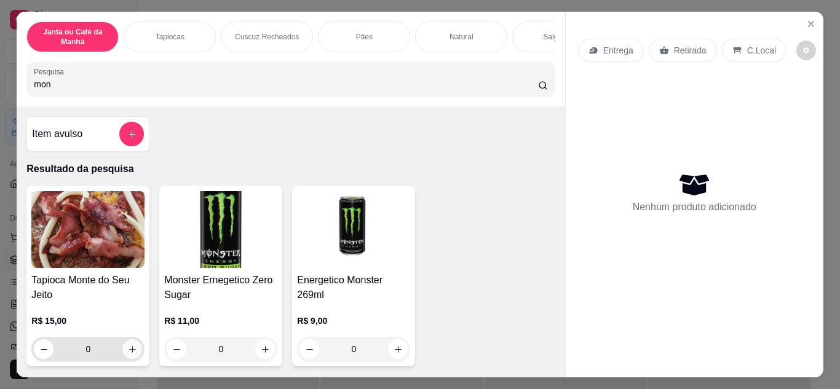
type input "mon"
click at [128, 353] on icon "increase-product-quantity" at bounding box center [132, 349] width 9 height 9
type input "1"
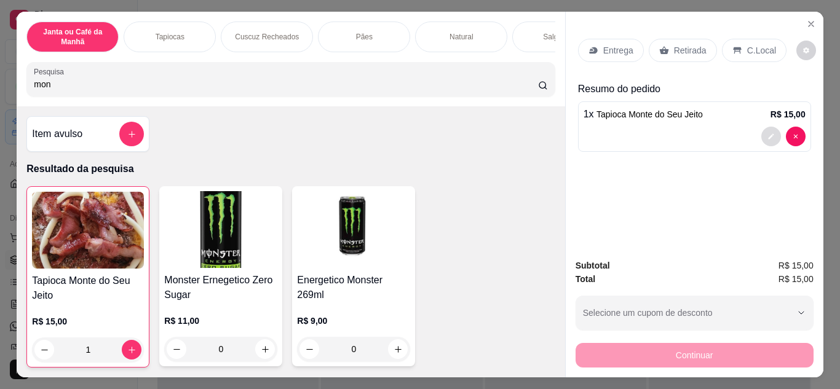
click at [770, 133] on button "decrease-product-quantity" at bounding box center [771, 137] width 20 height 20
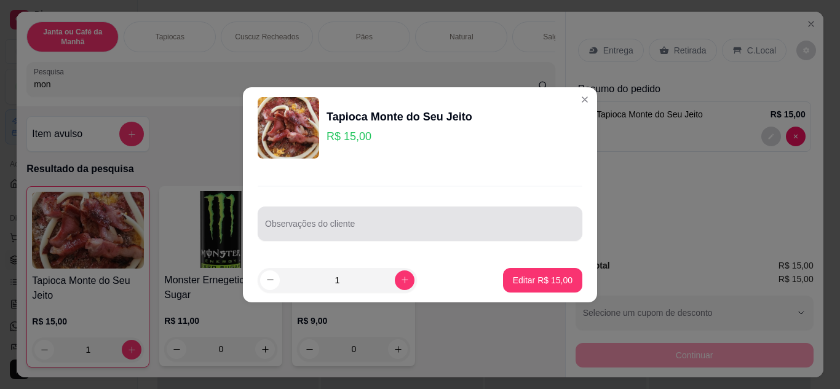
click at [313, 224] on input "Observações do cliente" at bounding box center [420, 229] width 310 height 12
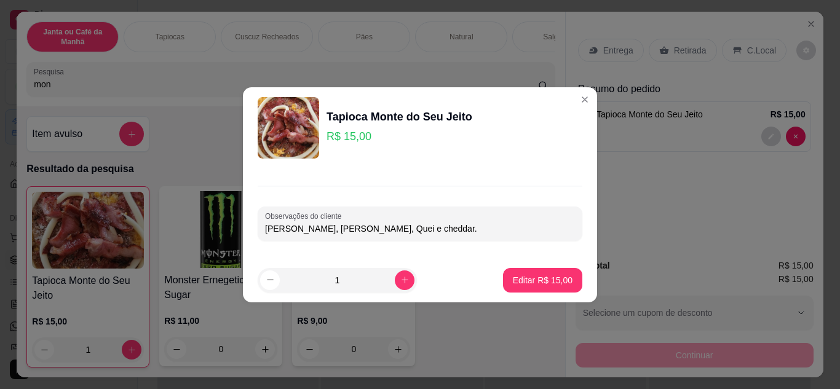
click at [350, 227] on input "[PERSON_NAME], [PERSON_NAME], Quei e cheddar." at bounding box center [420, 229] width 310 height 12
type input "[PERSON_NAME], [PERSON_NAME], Queijo e cheddar."
click at [544, 280] on p "Editar R$ 15,00" at bounding box center [542, 280] width 58 height 12
type input "0"
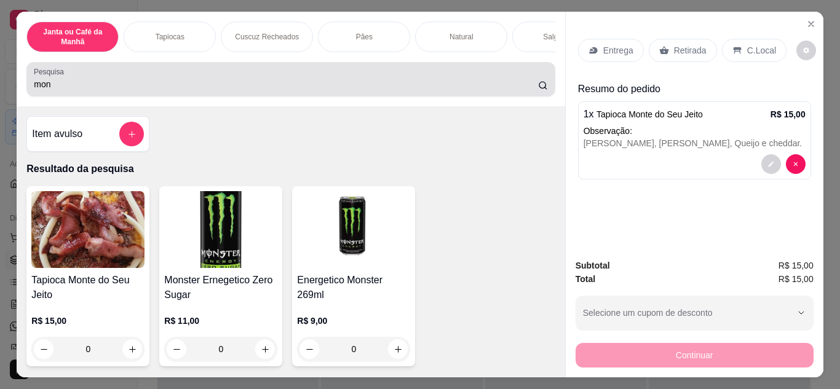
click at [392, 85] on input "mon" at bounding box center [286, 84] width 504 height 12
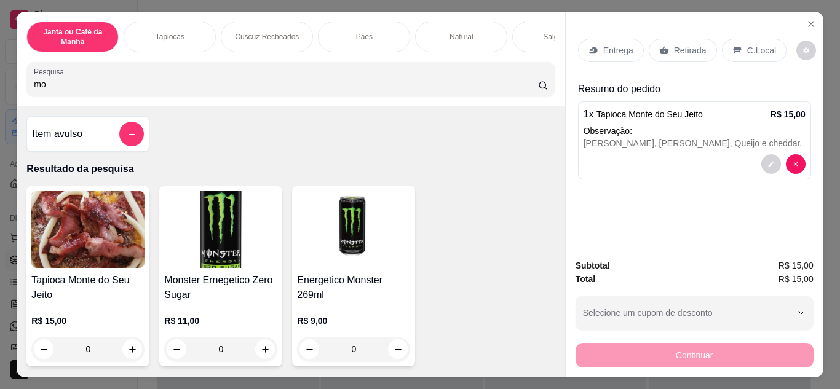
type input "m"
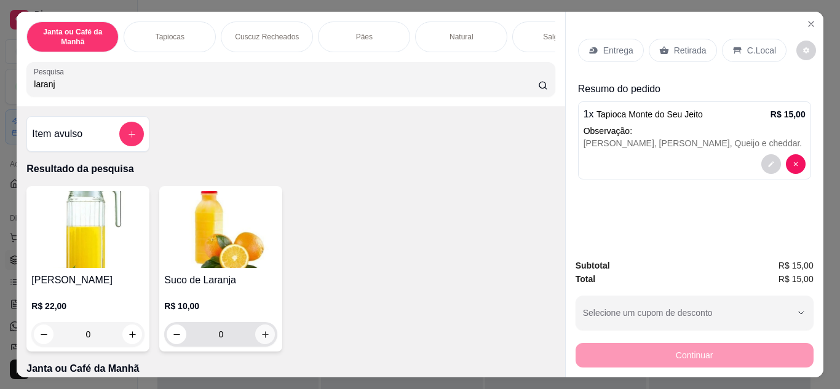
type input "laranj"
click at [261, 336] on icon "increase-product-quantity" at bounding box center [265, 334] width 9 height 9
type input "1"
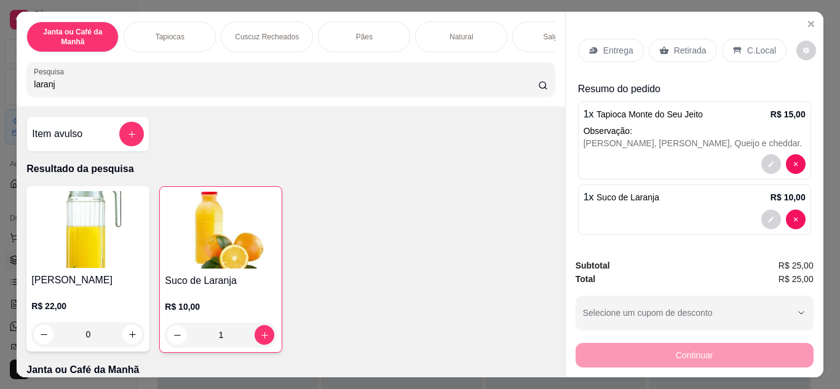
drag, startPoint x: 92, startPoint y: 84, endPoint x: 0, endPoint y: 92, distance: 92.5
click at [0, 92] on div "Janta ou Café da Manhã Tapiocas Cuscuz Recheados Pães Natural Salgados Tapiocas…" at bounding box center [420, 194] width 840 height 389
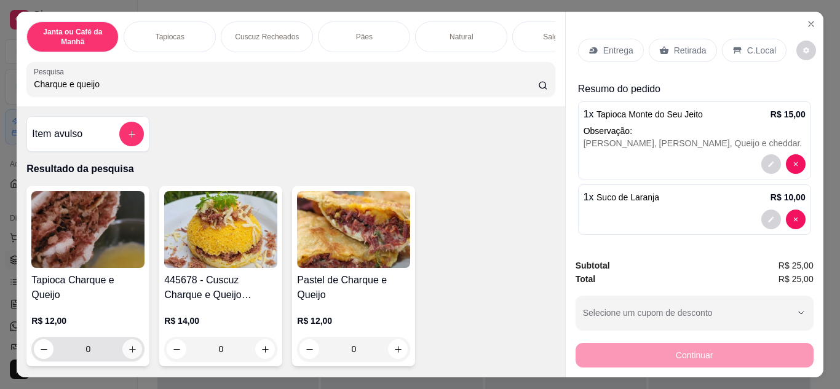
type input "Charque e queijo"
click at [128, 345] on icon "increase-product-quantity" at bounding box center [132, 349] width 9 height 9
type input "1"
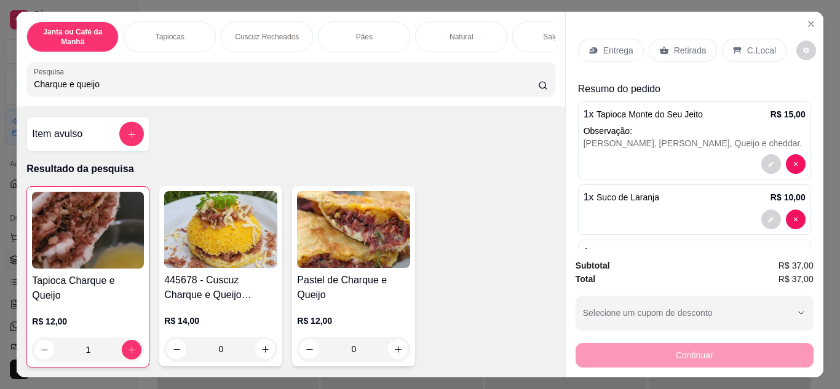
click at [594, 48] on div "Entrega" at bounding box center [611, 50] width 66 height 23
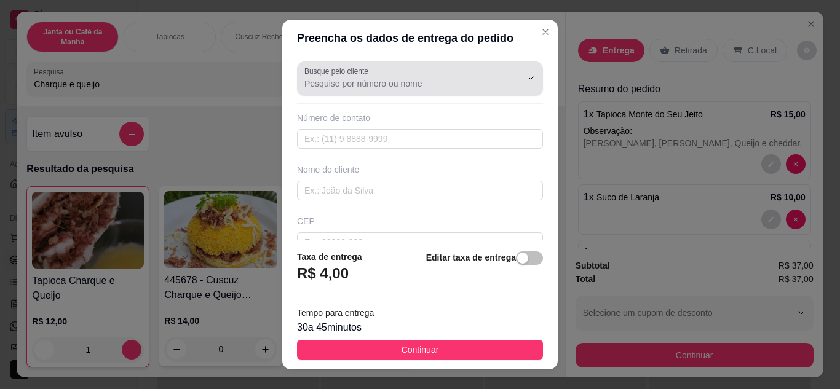
click at [377, 76] on div at bounding box center [419, 78] width 231 height 25
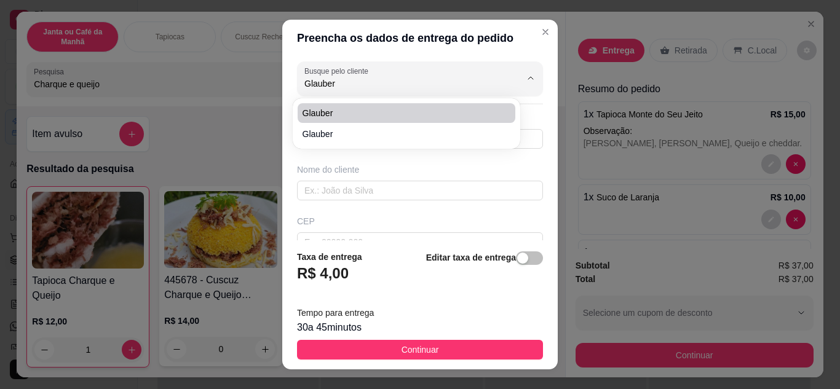
click at [374, 111] on span "Glauber" at bounding box center [399, 113] width 195 height 12
type input "Glauber"
type input "8391977043"
type input "Glauber"
type input "Rua [PERSON_NAME]"
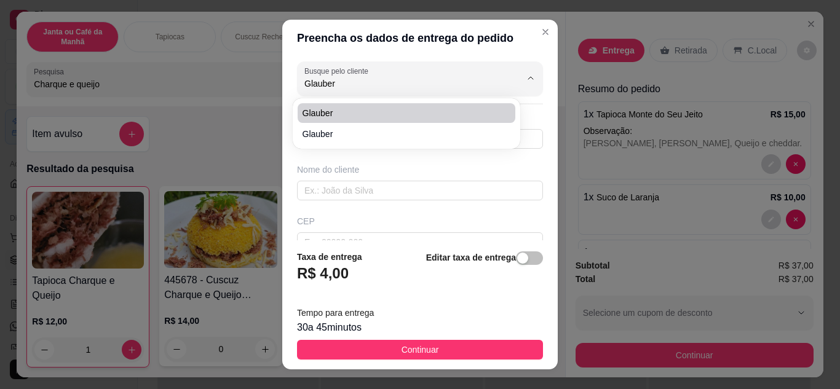
type input "331"
type input "[PERSON_NAME]"
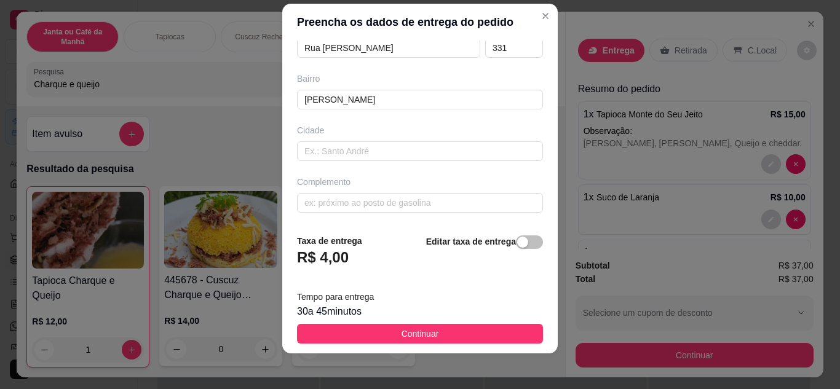
scroll to position [20, 0]
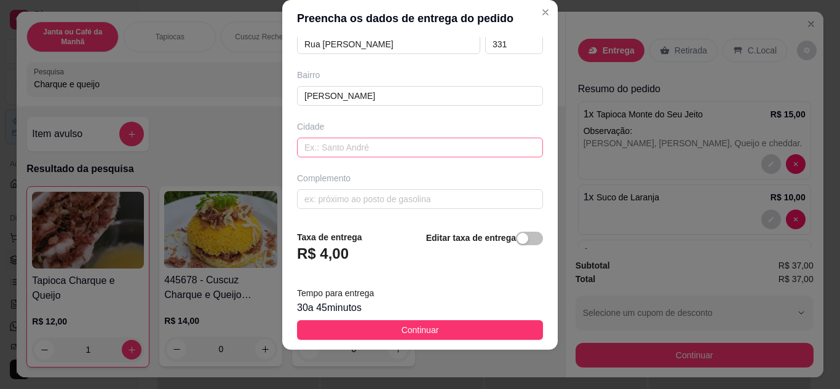
type input "Glauber"
click at [380, 148] on input "text" at bounding box center [420, 148] width 246 height 20
type input "Sapé"
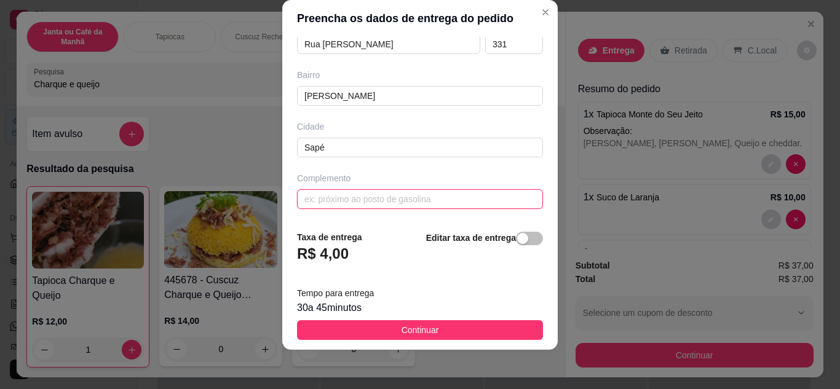
click at [374, 195] on input "text" at bounding box center [420, 199] width 246 height 20
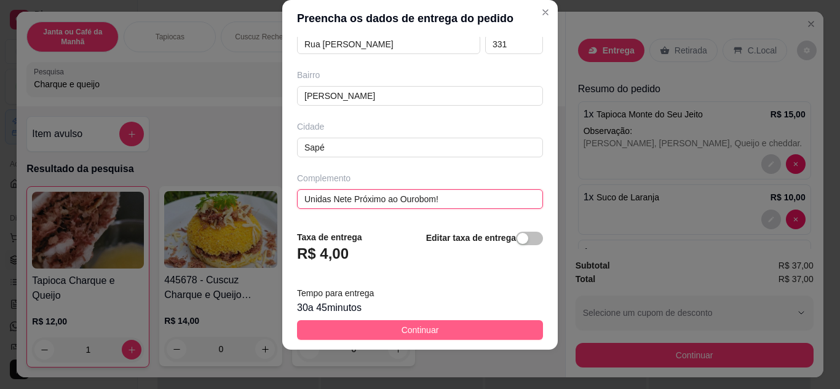
type input "Unidas Nete Próximo ao Ourobom!"
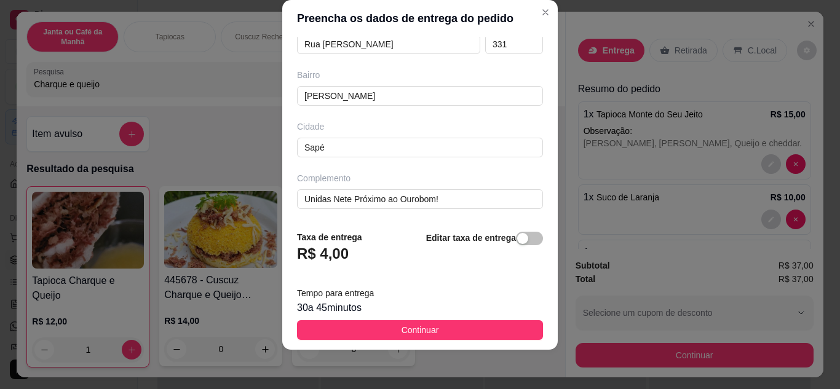
click at [434, 327] on button "Continuar" at bounding box center [420, 330] width 246 height 20
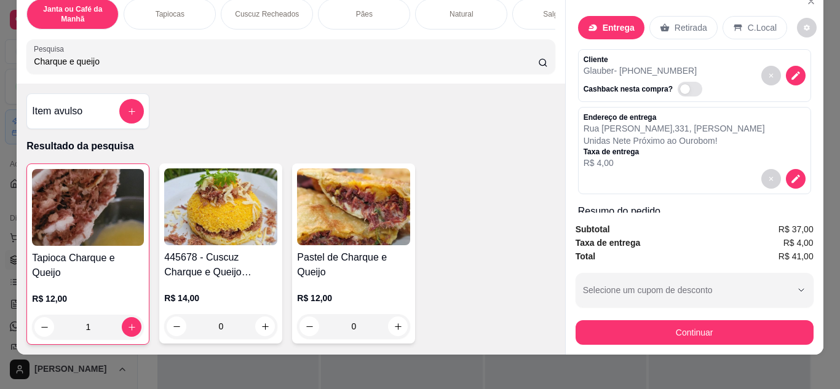
scroll to position [33, 0]
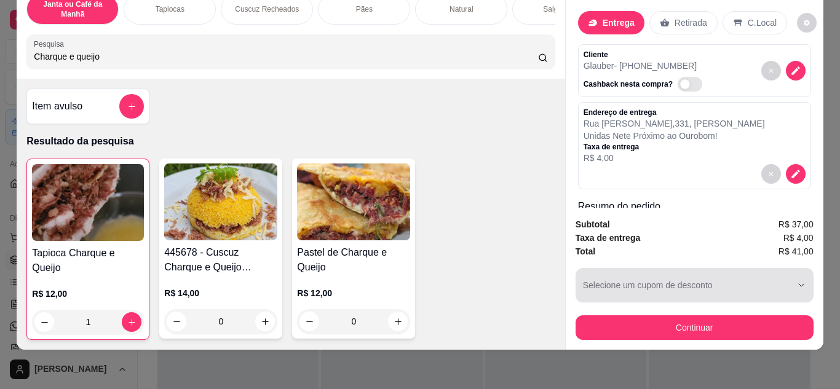
click at [733, 278] on div "button" at bounding box center [687, 285] width 208 height 25
click at [793, 269] on button "Selecione um cupom de desconto" at bounding box center [694, 285] width 238 height 34
click at [796, 280] on icon "button" at bounding box center [801, 285] width 10 height 10
click at [806, 275] on button "Selecione um cupom de desconto" at bounding box center [694, 285] width 238 height 34
click at [810, 272] on div "Subtotal R$ 37,00 Taxa de entrega R$ 4,00 Total R$ 41,00 Selecione um cupom de …" at bounding box center [694, 279] width 258 height 142
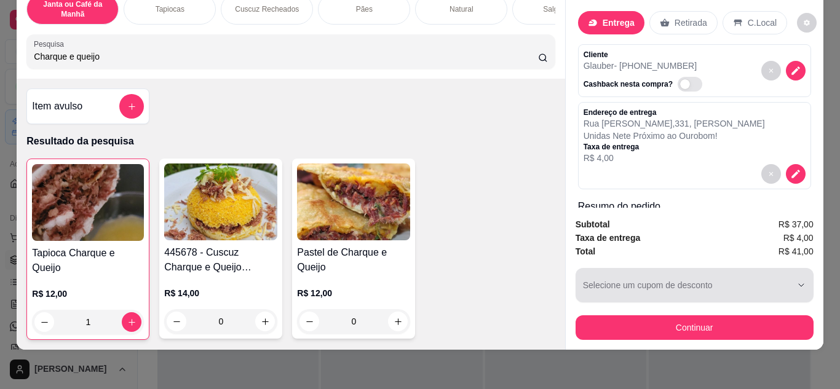
click at [726, 288] on div "button" at bounding box center [687, 285] width 208 height 25
click at [691, 277] on div "button" at bounding box center [687, 285] width 208 height 25
click at [691, 276] on div "button" at bounding box center [687, 285] width 208 height 25
click at [692, 274] on div "button" at bounding box center [687, 285] width 208 height 25
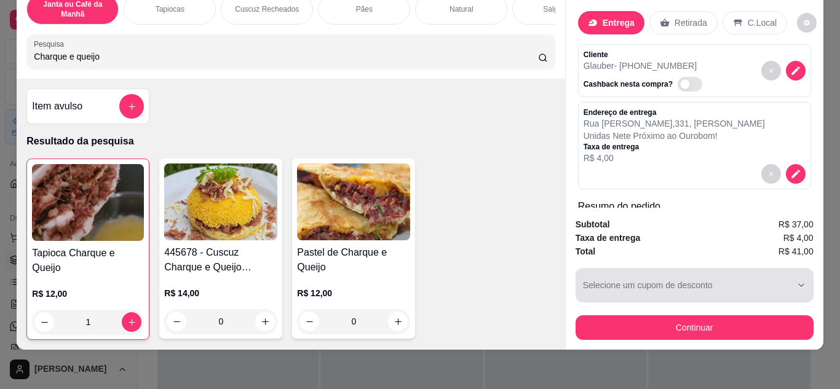
click at [692, 274] on div "button" at bounding box center [687, 285] width 208 height 25
click at [695, 274] on div "button" at bounding box center [687, 285] width 208 height 25
click at [696, 273] on div "button" at bounding box center [687, 285] width 208 height 25
click at [730, 277] on div "button" at bounding box center [687, 285] width 208 height 25
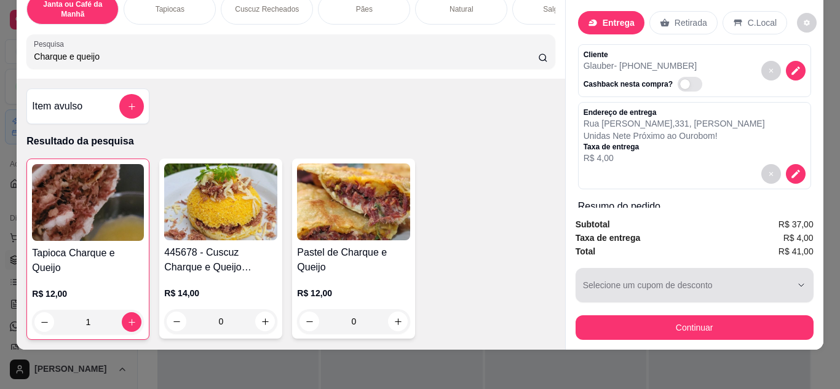
click at [730, 278] on div "button" at bounding box center [687, 285] width 208 height 25
click at [799, 280] on icon "button" at bounding box center [801, 285] width 10 height 10
click at [676, 273] on div "button" at bounding box center [687, 285] width 208 height 25
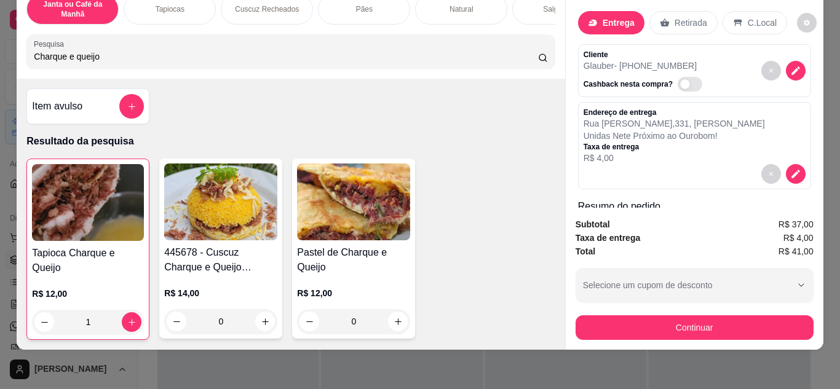
scroll to position [0, 0]
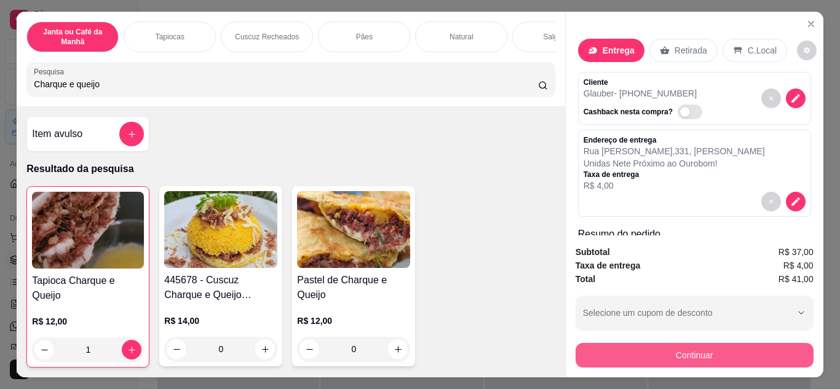
click at [732, 343] on button "Continuar" at bounding box center [694, 355] width 238 height 25
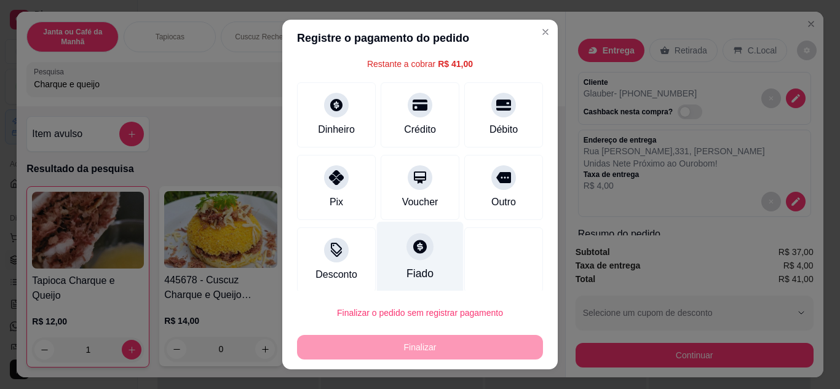
scroll to position [54, 0]
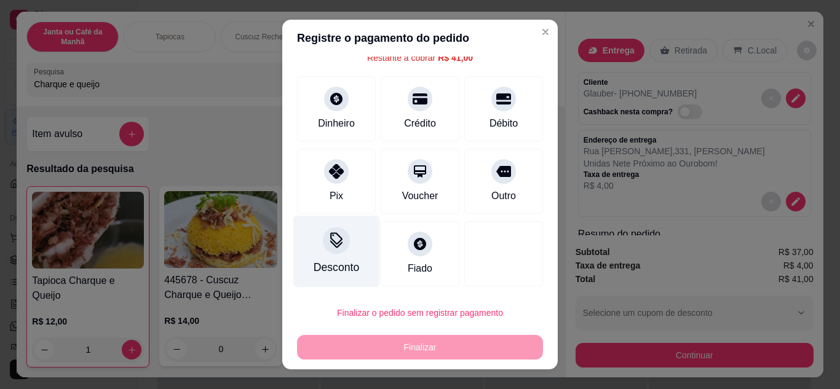
click at [325, 249] on div at bounding box center [336, 240] width 27 height 27
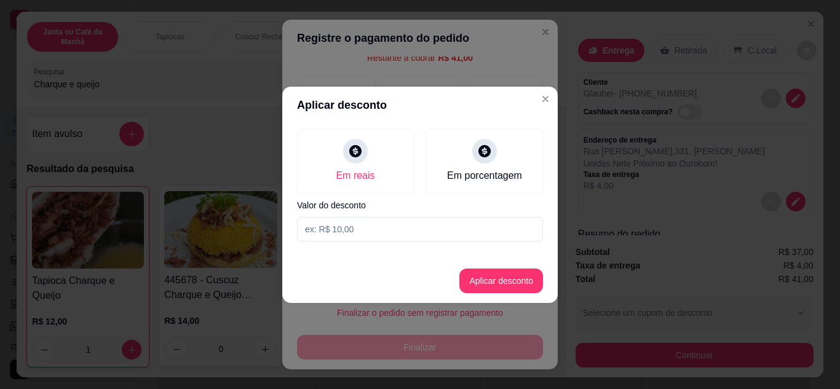
click at [382, 232] on input at bounding box center [420, 229] width 246 height 25
type input "1,00"
click at [521, 274] on button "Aplicar desconto" at bounding box center [501, 281] width 81 height 24
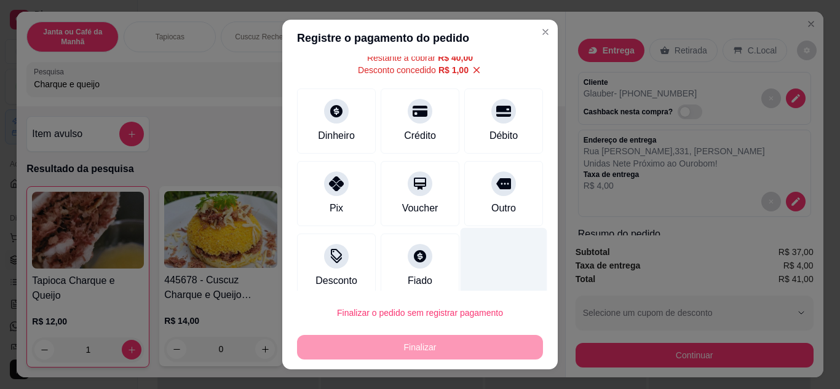
scroll to position [66, 0]
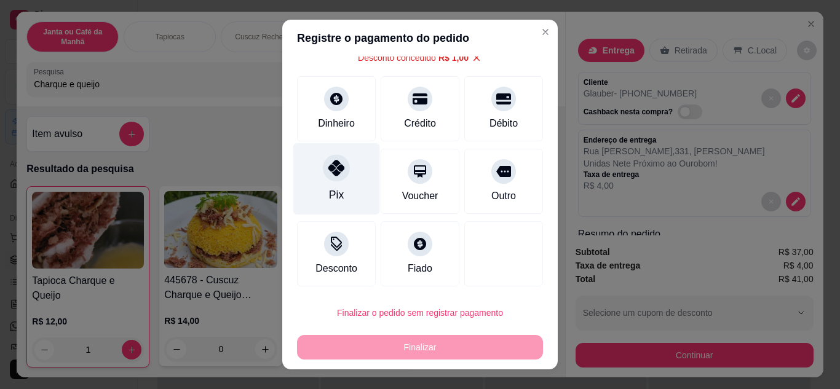
click at [328, 176] on icon at bounding box center [336, 168] width 16 height 16
type input "R$ 0,00"
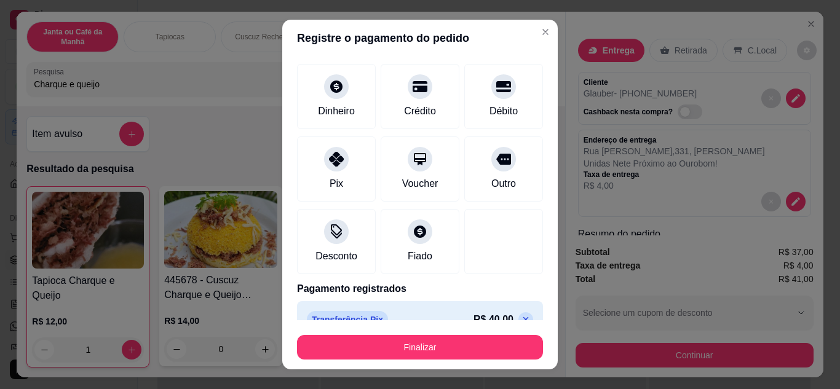
scroll to position [54, 0]
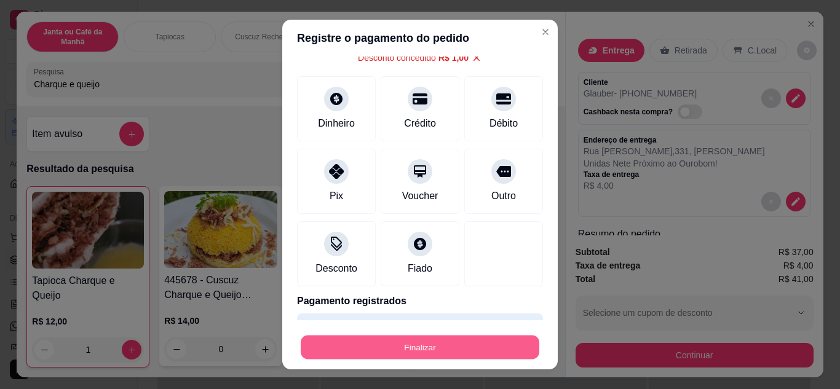
click at [428, 343] on button "Finalizar" at bounding box center [420, 348] width 238 height 24
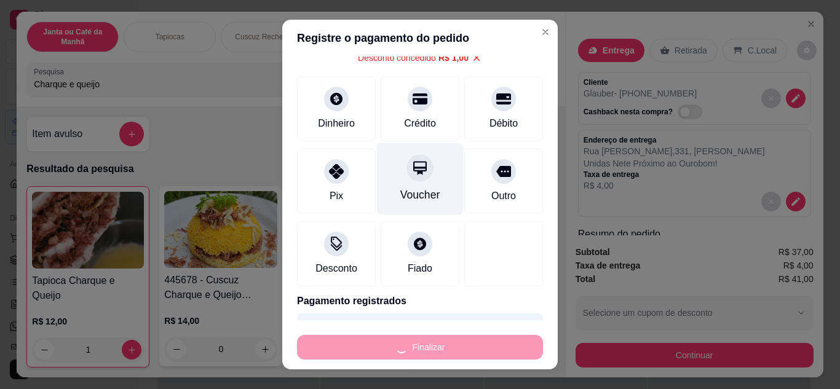
scroll to position [0, 0]
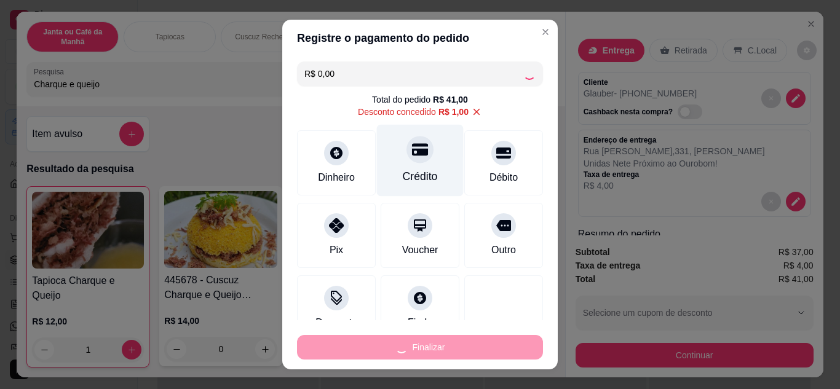
type input "0"
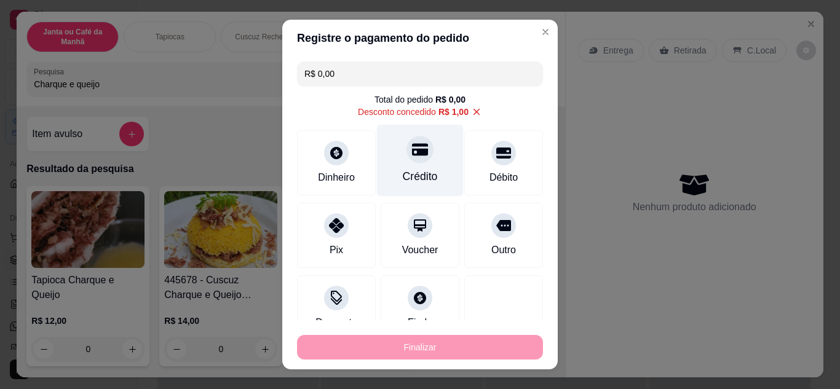
type input "-R$ 41,00"
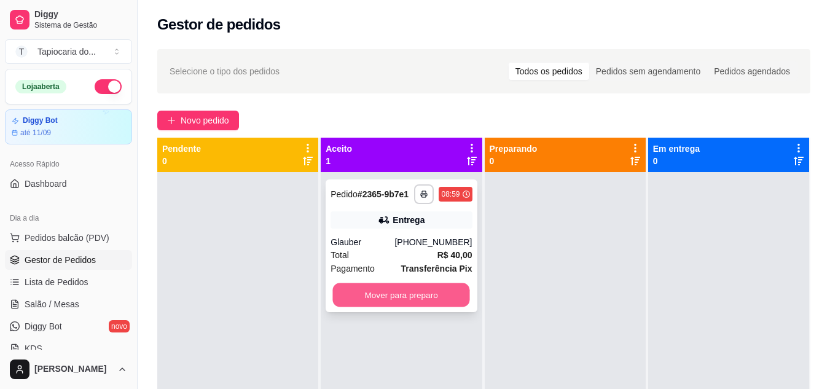
click at [397, 286] on button "Mover para preparo" at bounding box center [401, 295] width 137 height 24
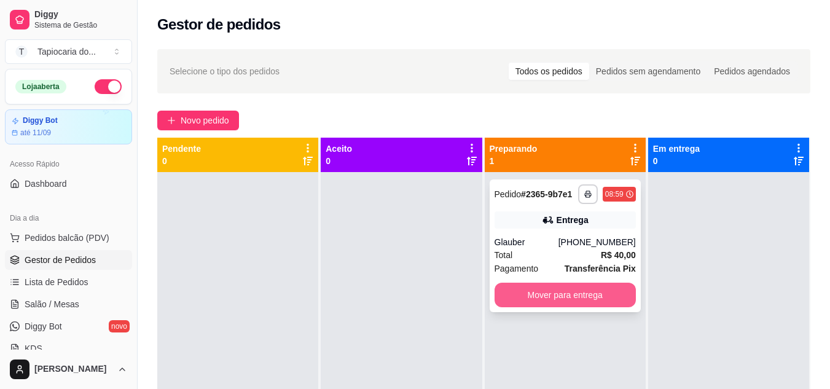
click at [604, 292] on button "Mover para entrega" at bounding box center [565, 295] width 141 height 25
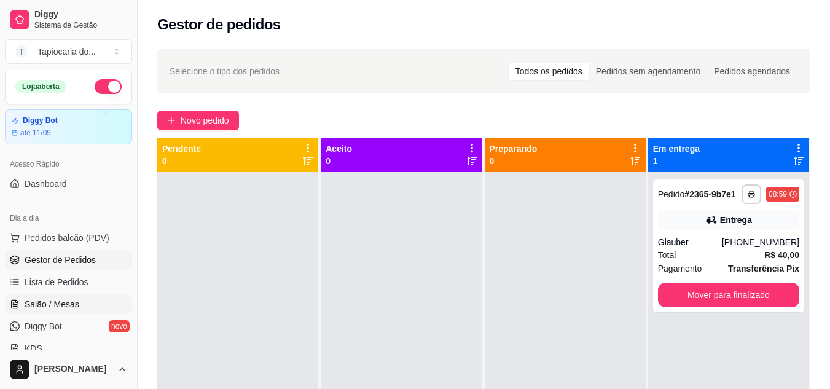
click at [69, 305] on span "Salão / Mesas" at bounding box center [52, 304] width 55 height 12
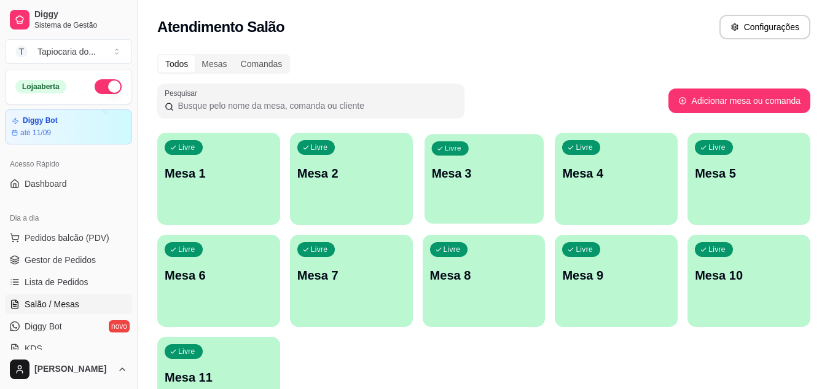
click at [449, 176] on p "Mesa 3" at bounding box center [483, 173] width 105 height 17
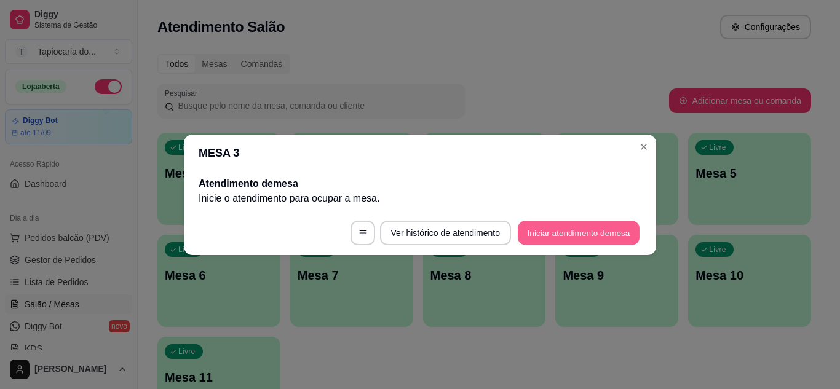
click at [533, 232] on button "Iniciar atendimento de mesa" at bounding box center [579, 233] width 122 height 24
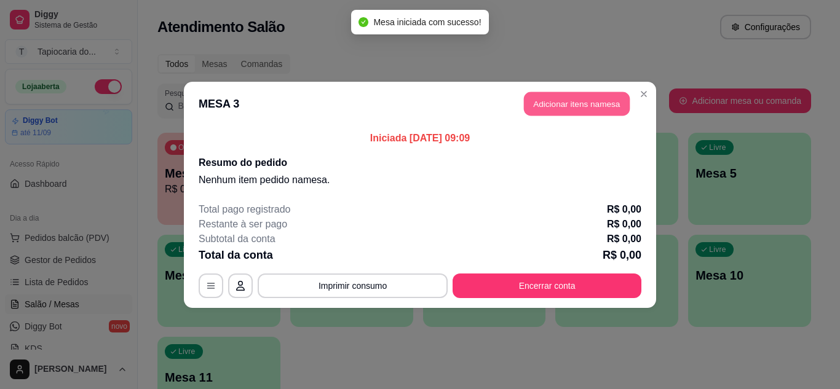
click at [602, 101] on button "Adicionar itens na mesa" at bounding box center [577, 104] width 106 height 24
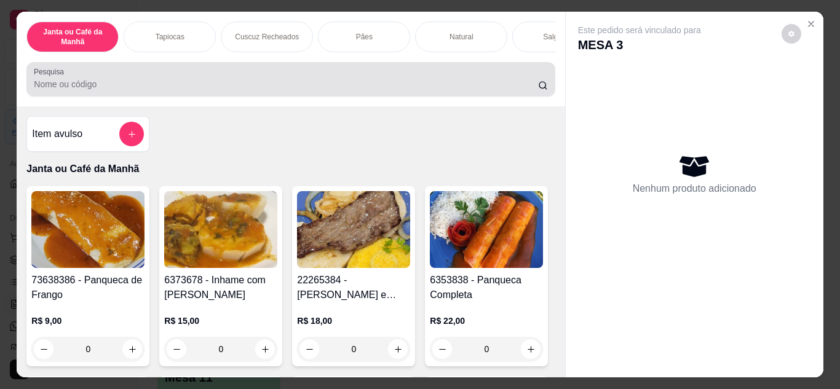
click at [162, 74] on div at bounding box center [290, 79] width 513 height 25
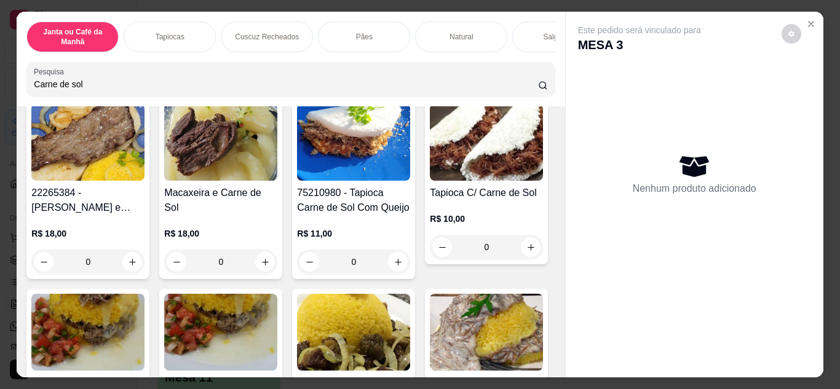
scroll to position [246, 0]
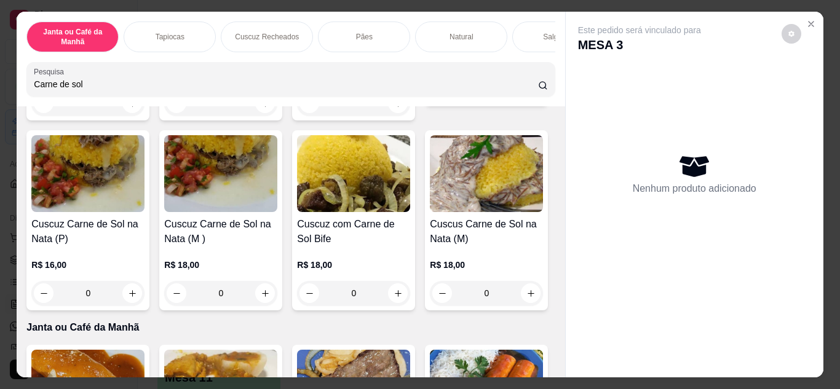
type input "Carne de sol"
click at [521, 98] on button "increase-product-quantity" at bounding box center [531, 89] width 20 height 20
type input "1"
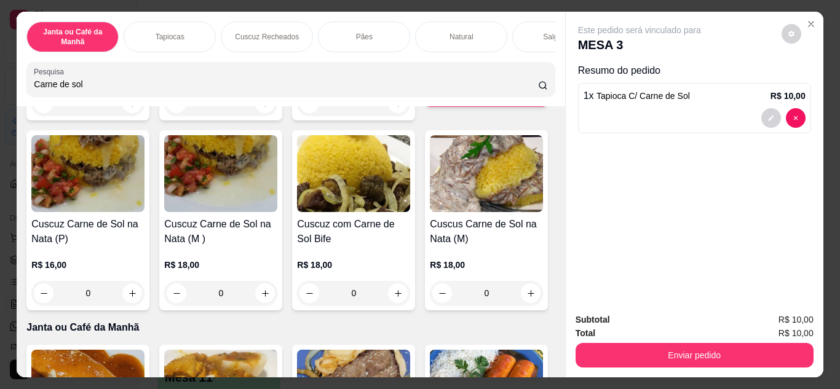
scroll to position [0, 0]
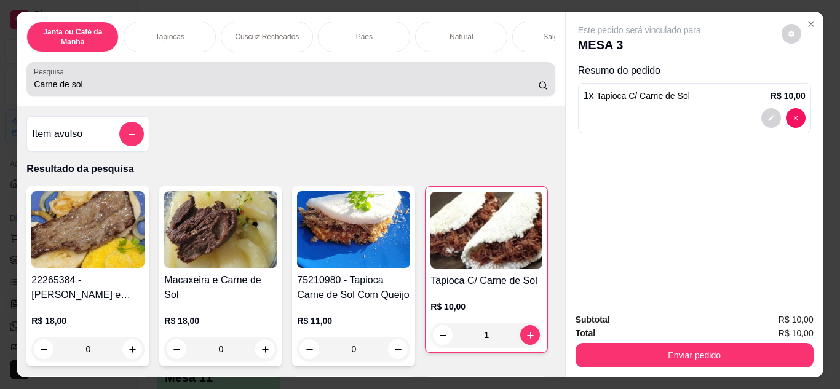
drag, startPoint x: 104, startPoint y: 97, endPoint x: 0, endPoint y: 90, distance: 104.1
click at [0, 90] on div "Janta ou Café da Manhã Tapiocas Cuscuz Recheados Pães Natural Salgados Tapiocas…" at bounding box center [420, 194] width 840 height 389
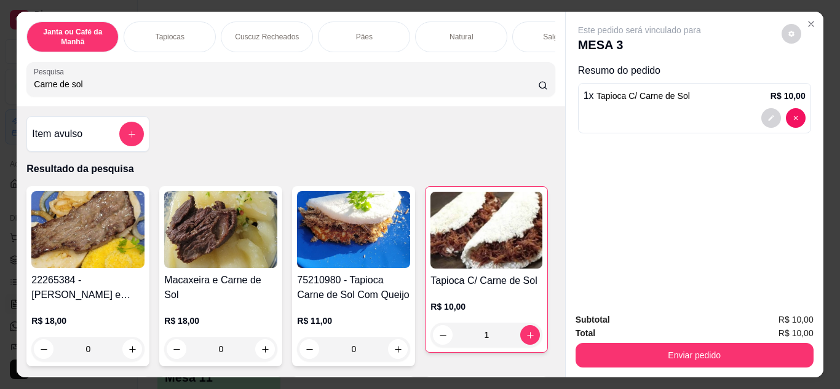
click at [0, 84] on div "Janta ou Café da Manhã Tapiocas Cuscuz Recheados Pães Natural Salgados Tapiocas…" at bounding box center [420, 194] width 840 height 389
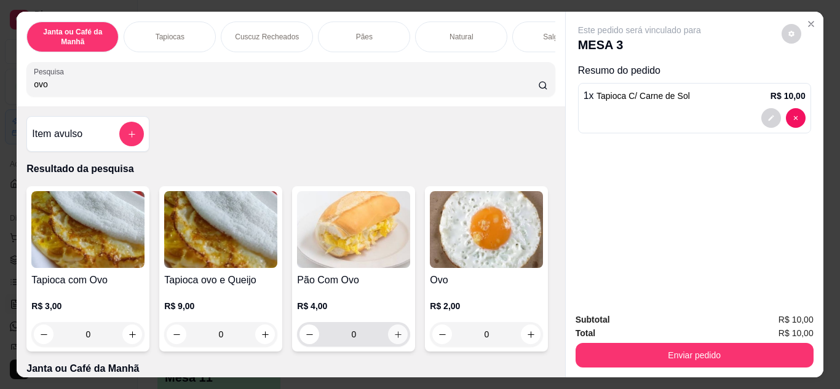
type input "ovo"
click at [398, 339] on icon "increase-product-quantity" at bounding box center [397, 334] width 9 height 9
type input "1"
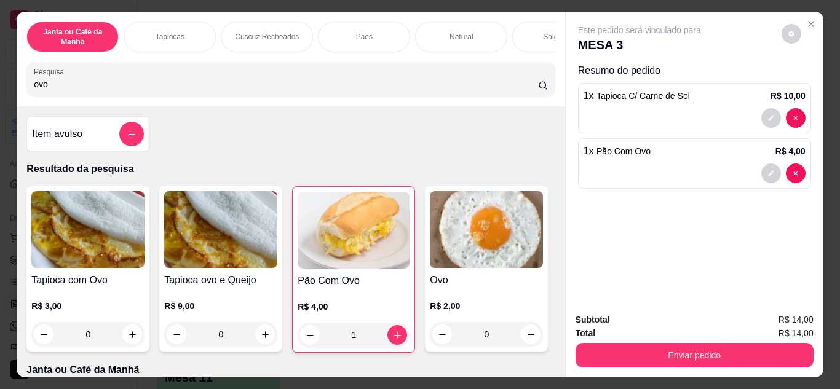
drag, startPoint x: 82, startPoint y: 101, endPoint x: 0, endPoint y: 101, distance: 82.4
click at [0, 101] on div "Janta ou Café da Manhã Tapiocas Cuscuz Recheados Pães Natural Salgados Tapiocas…" at bounding box center [420, 194] width 840 height 389
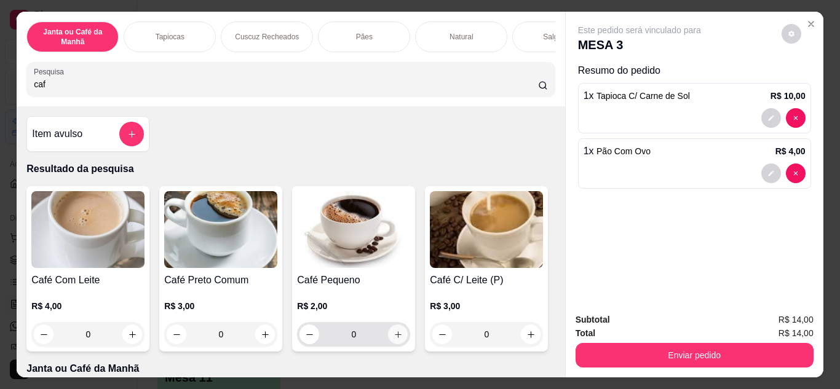
type input "caf"
click at [395, 344] on button "increase-product-quantity" at bounding box center [397, 334] width 19 height 19
type input "1"
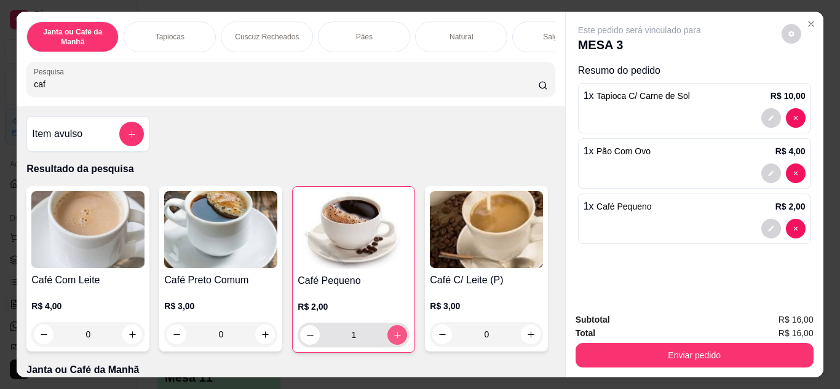
click at [395, 340] on icon "increase-product-quantity" at bounding box center [397, 335] width 9 height 9
type input "2"
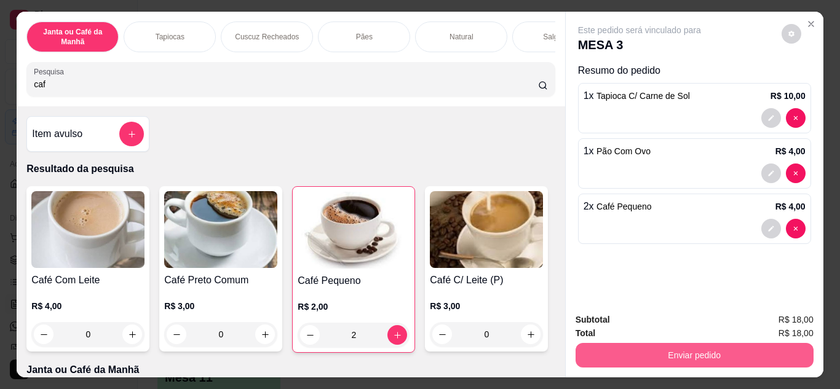
click at [773, 357] on button "Enviar pedido" at bounding box center [694, 355] width 238 height 25
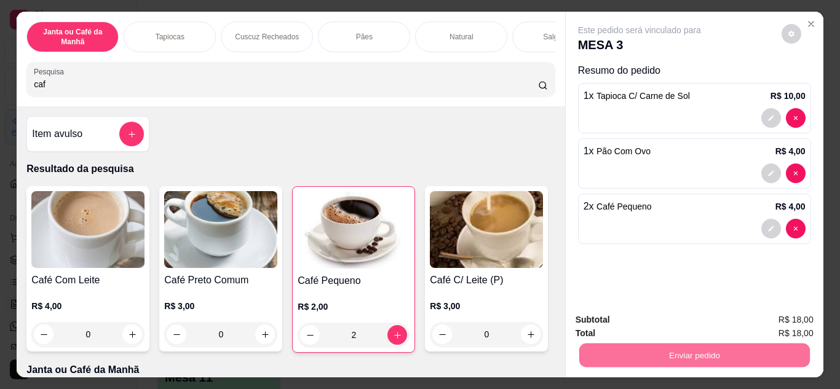
click at [670, 325] on button "Não registrar e enviar pedido" at bounding box center [653, 320] width 124 height 23
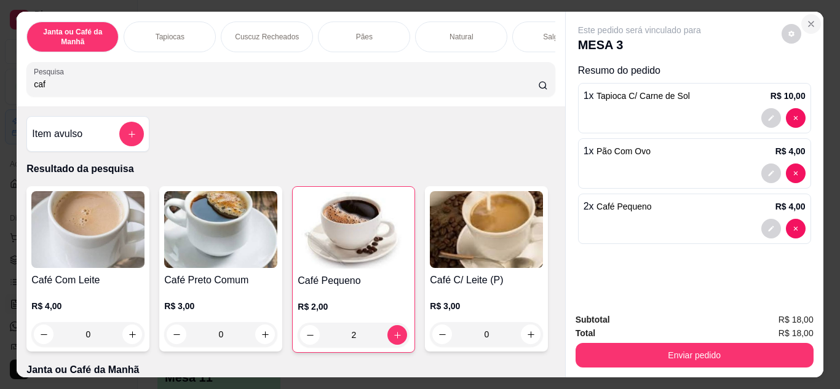
click at [810, 20] on icon "Close" at bounding box center [811, 24] width 10 height 10
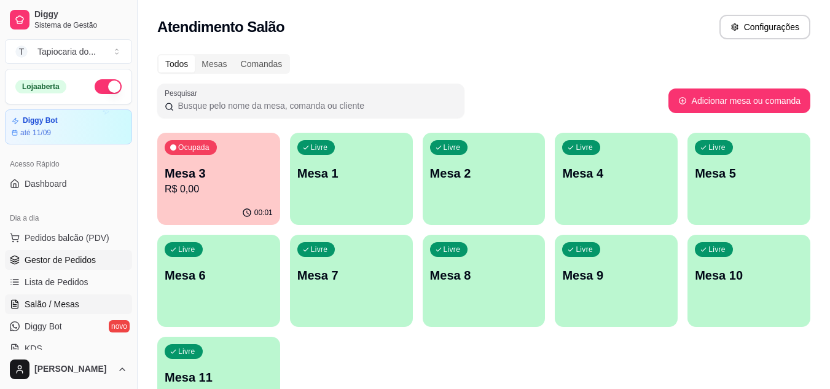
drag, startPoint x: 71, startPoint y: 261, endPoint x: 80, endPoint y: 260, distance: 9.2
click at [71, 261] on span "Gestor de Pedidos" at bounding box center [60, 260] width 71 height 12
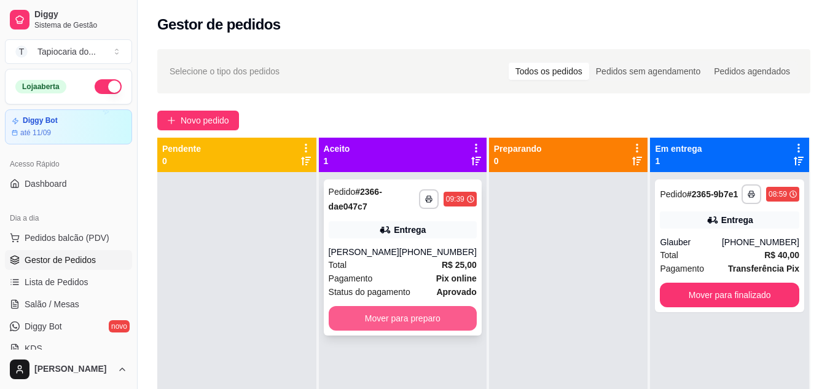
click at [433, 318] on button "Mover para preparo" at bounding box center [403, 318] width 148 height 25
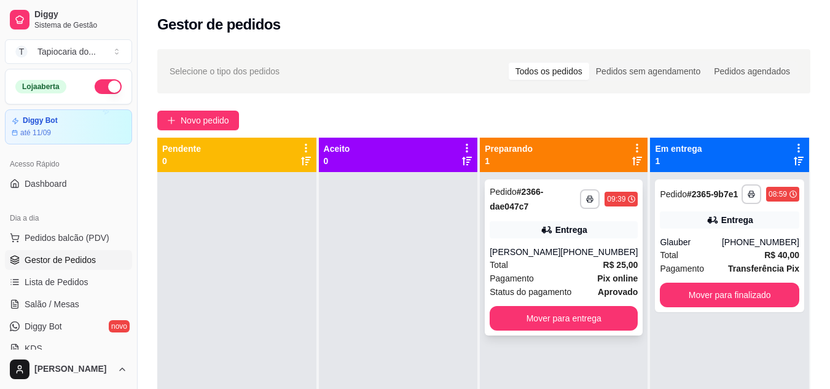
click at [546, 285] on div "Pagamento Pix online" at bounding box center [564, 279] width 148 height 14
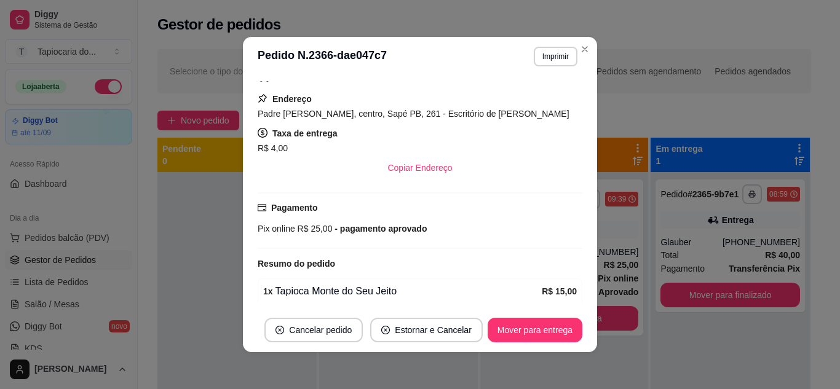
scroll to position [184, 0]
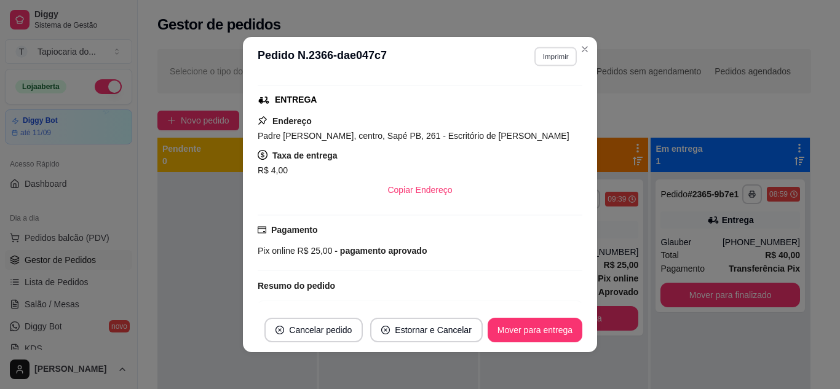
click at [542, 60] on button "Imprimir" at bounding box center [555, 56] width 42 height 19
click at [532, 103] on button "Impressora" at bounding box center [528, 100] width 89 height 20
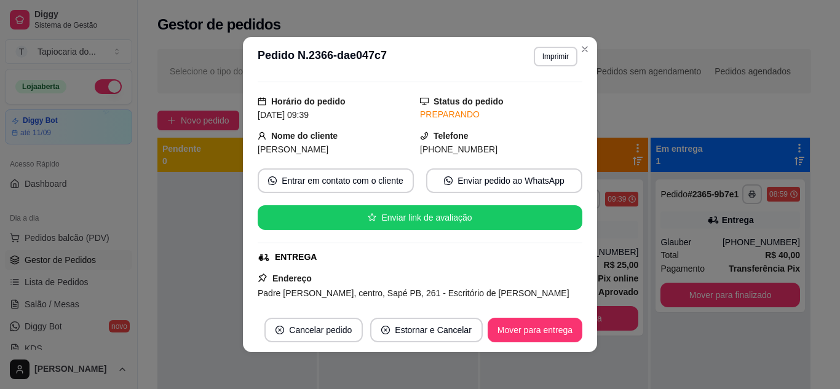
scroll to position [0, 0]
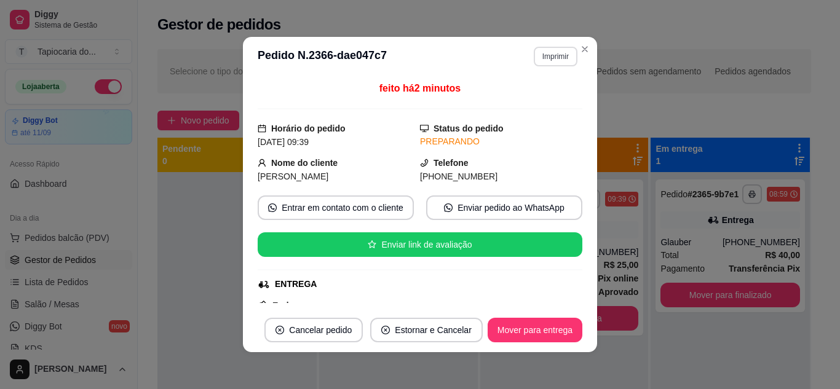
click at [558, 61] on button "Imprimir" at bounding box center [556, 57] width 44 height 20
click at [548, 104] on button "Impressora" at bounding box center [529, 99] width 86 height 19
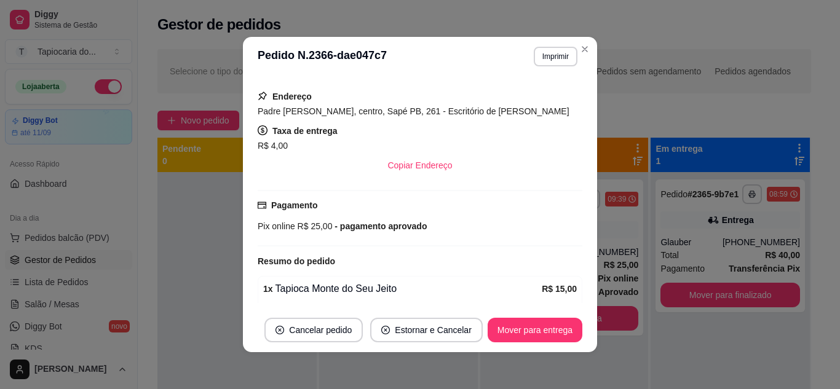
scroll to position [141, 0]
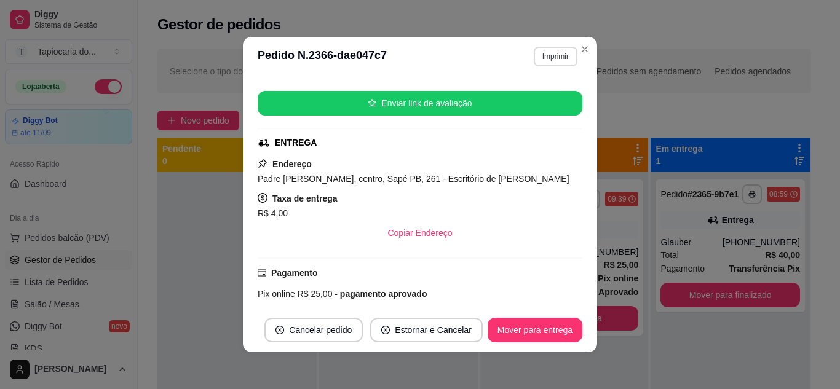
click at [550, 56] on button "Imprimir" at bounding box center [556, 57] width 44 height 20
click at [556, 101] on button "Impressora" at bounding box center [529, 99] width 86 height 19
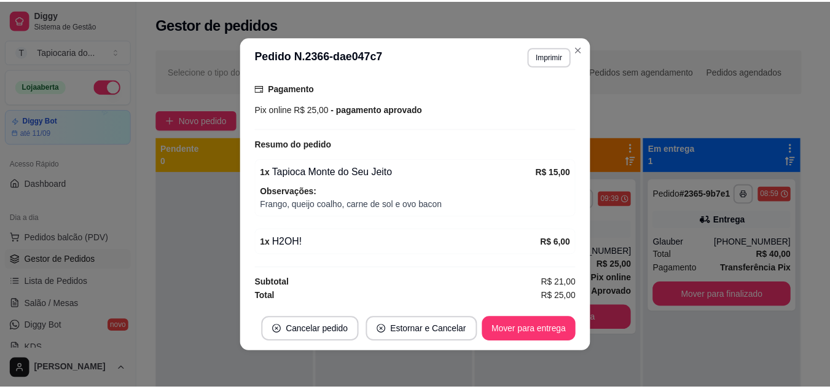
scroll to position [264, 0]
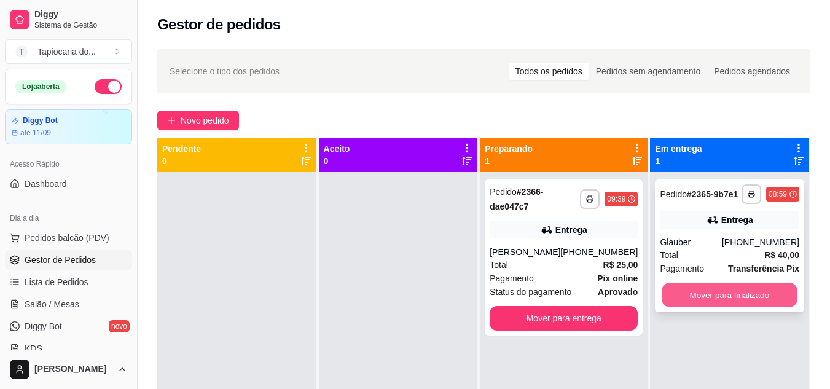
click at [732, 296] on button "Mover para finalizado" at bounding box center [730, 295] width 135 height 24
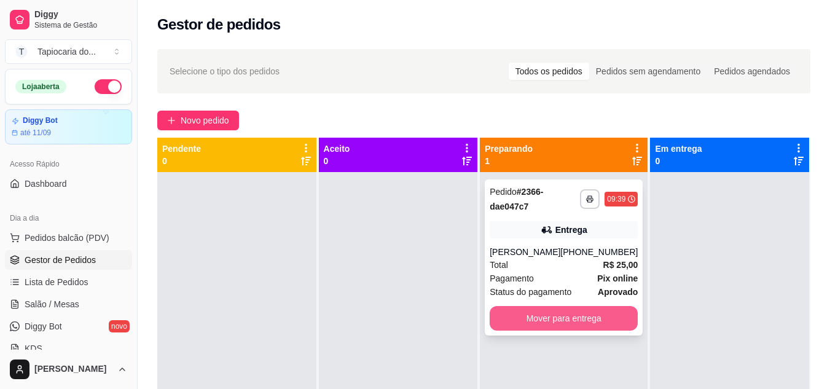
click at [570, 331] on button "Mover para entrega" at bounding box center [564, 318] width 148 height 25
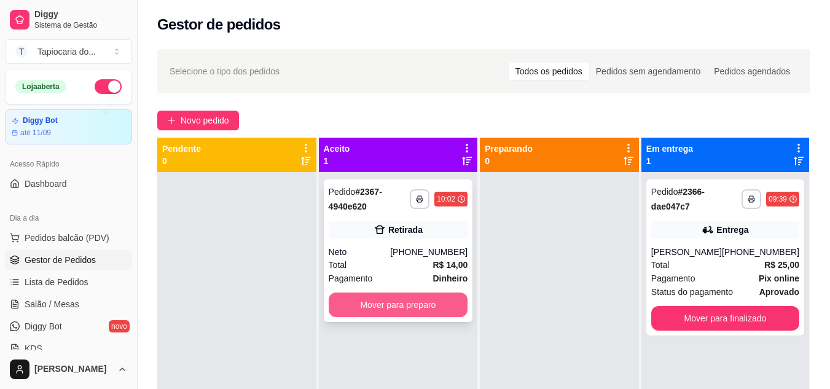
click at [452, 307] on button "Mover para preparo" at bounding box center [399, 305] width 140 height 25
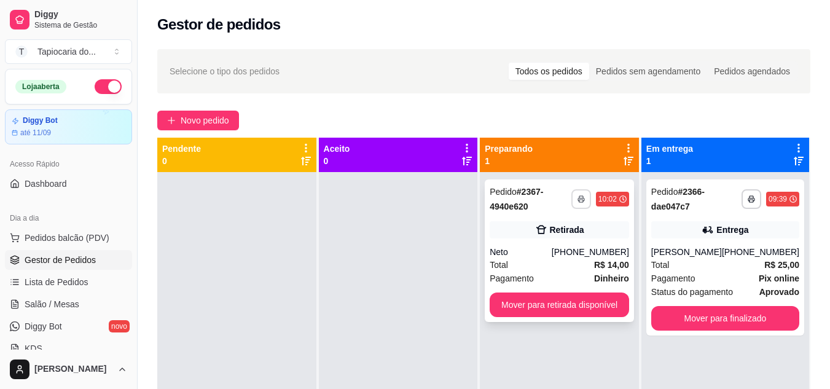
click at [580, 201] on icon "button" at bounding box center [581, 200] width 6 height 3
click at [543, 243] on button "Impressora" at bounding box center [548, 242] width 89 height 20
click at [534, 310] on button "Mover para retirada disponível" at bounding box center [560, 305] width 140 height 25
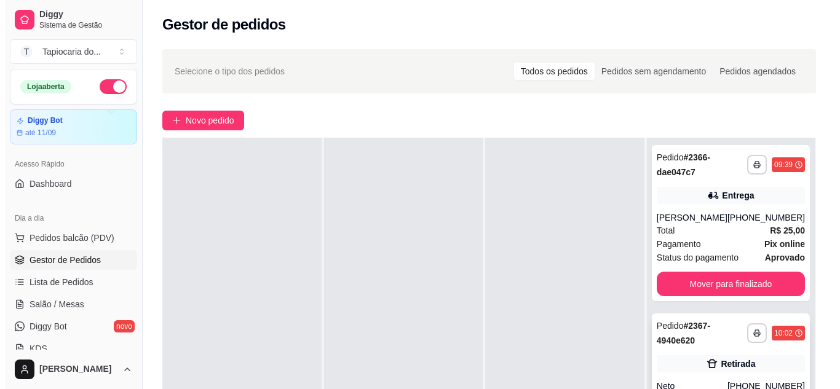
scroll to position [187, 0]
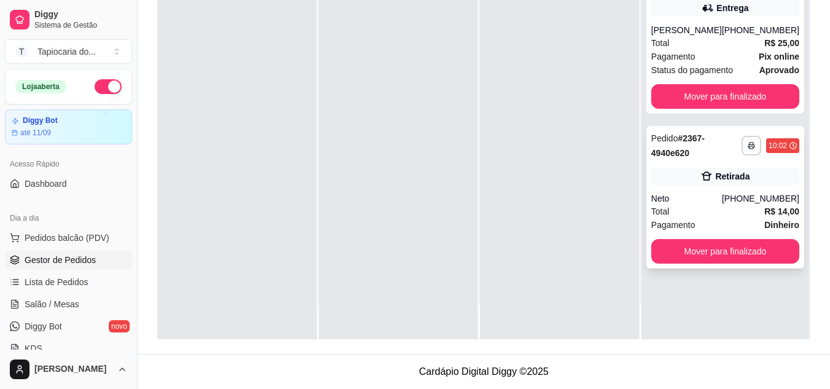
click at [735, 218] on div "Total R$ 14,00" at bounding box center [726, 212] width 148 height 14
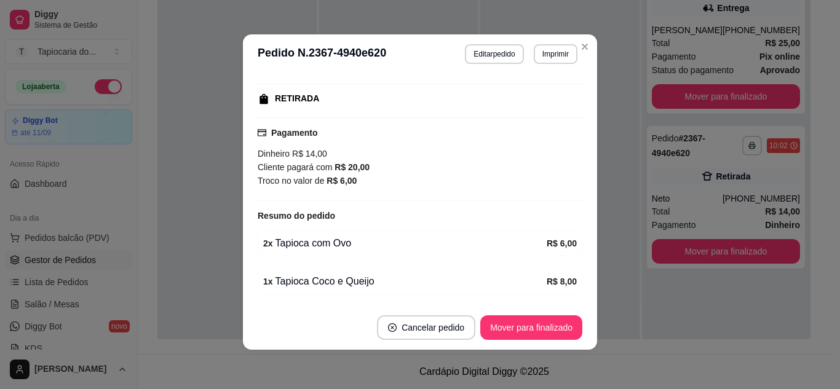
scroll to position [163, 0]
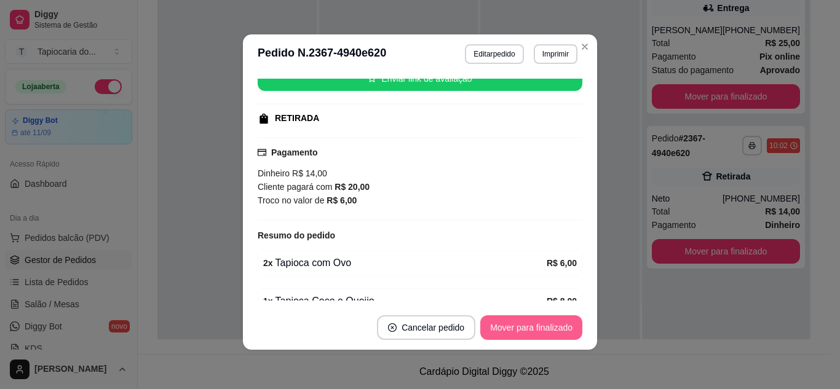
click at [550, 324] on button "Mover para finalizado" at bounding box center [531, 327] width 102 height 25
click at [550, 326] on button "Mover para finalizado" at bounding box center [531, 327] width 102 height 25
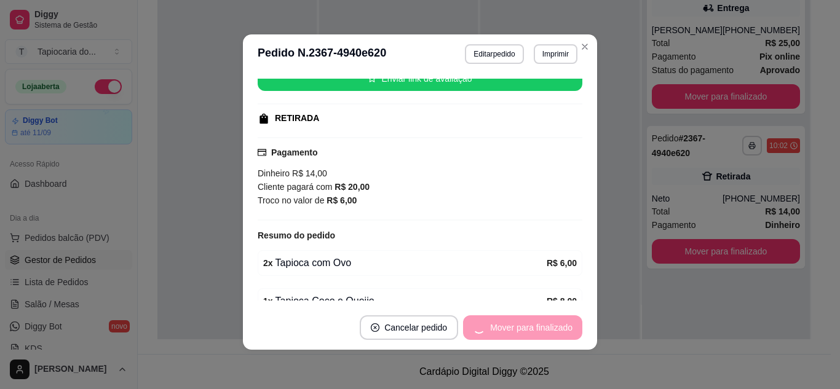
click at [550, 326] on div "Mover para finalizado" at bounding box center [522, 327] width 119 height 25
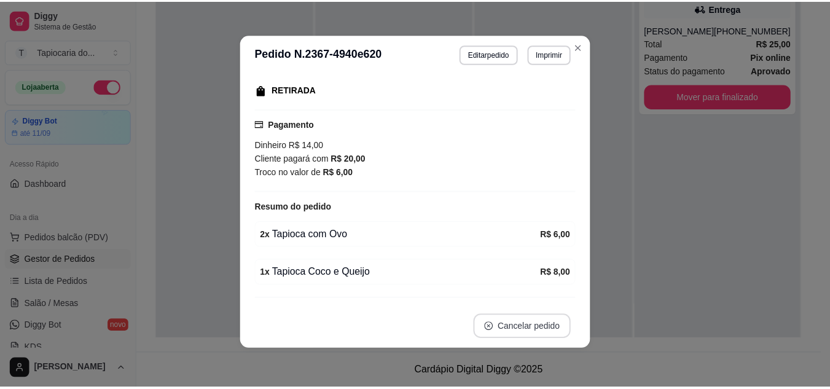
scroll to position [135, 0]
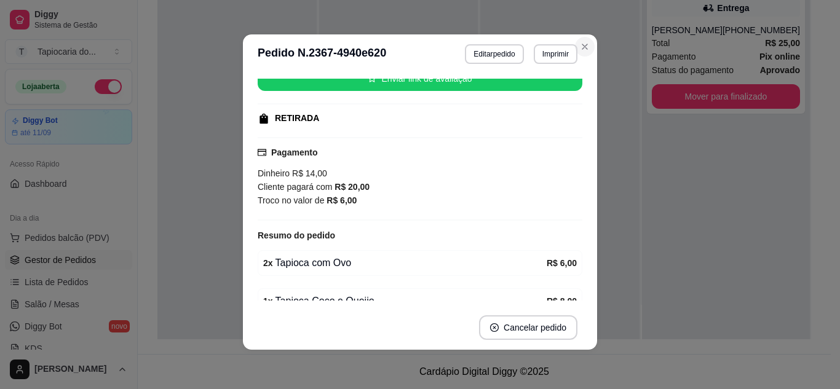
click at [586, 39] on section "**********" at bounding box center [420, 191] width 354 height 315
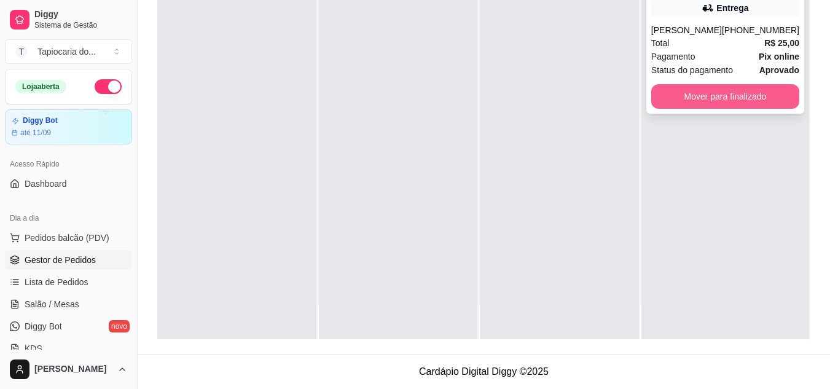
click at [754, 109] on button "Mover para finalizado" at bounding box center [726, 96] width 148 height 25
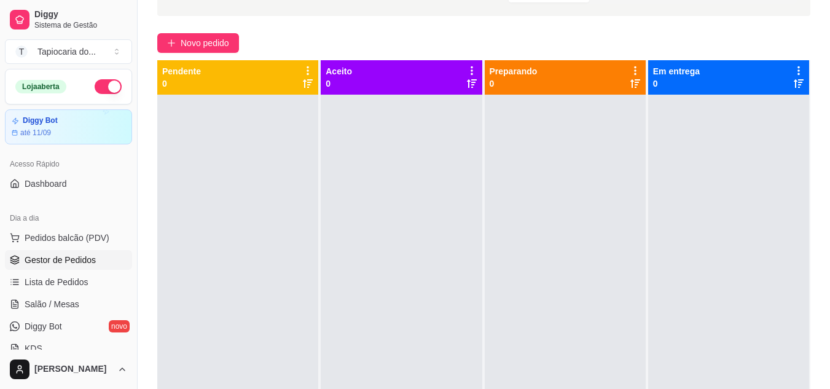
scroll to position [0, 0]
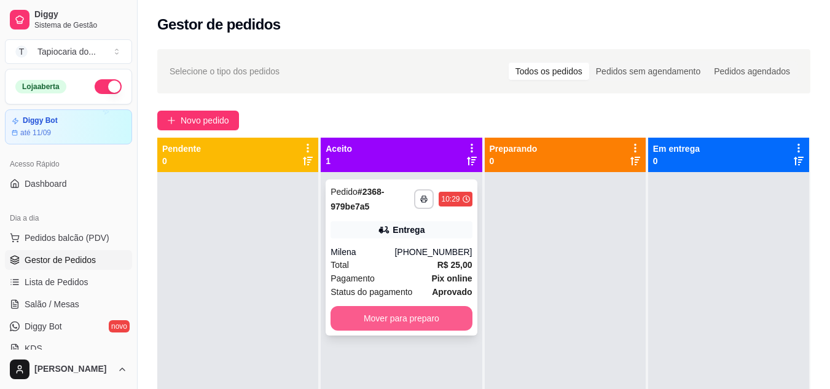
click at [427, 309] on button "Mover para preparo" at bounding box center [401, 318] width 141 height 25
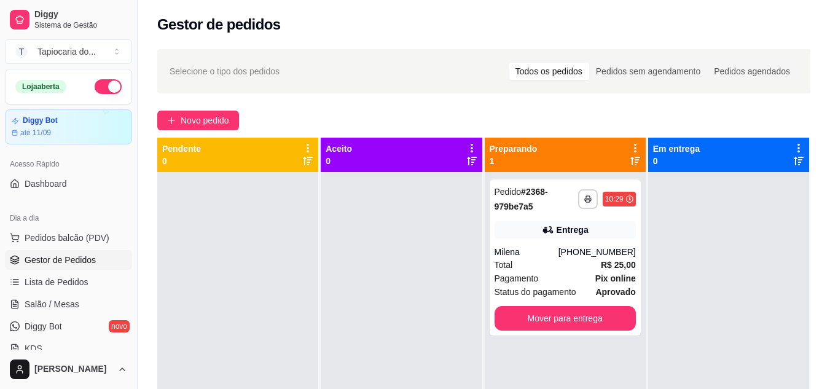
click at [427, 258] on div at bounding box center [401, 366] width 161 height 389
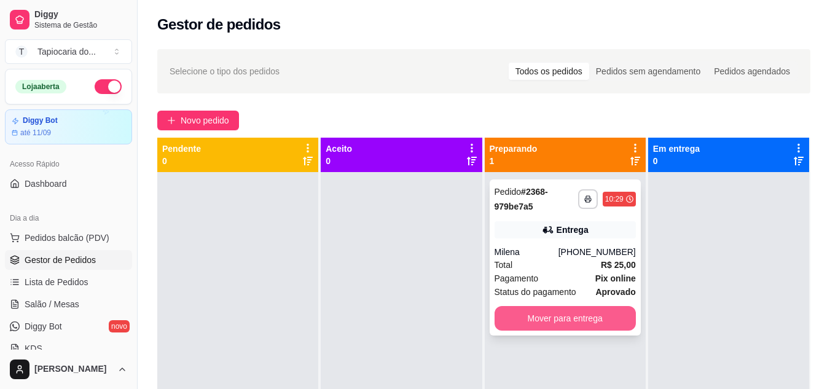
click at [548, 317] on button "Mover para entrega" at bounding box center [565, 318] width 141 height 25
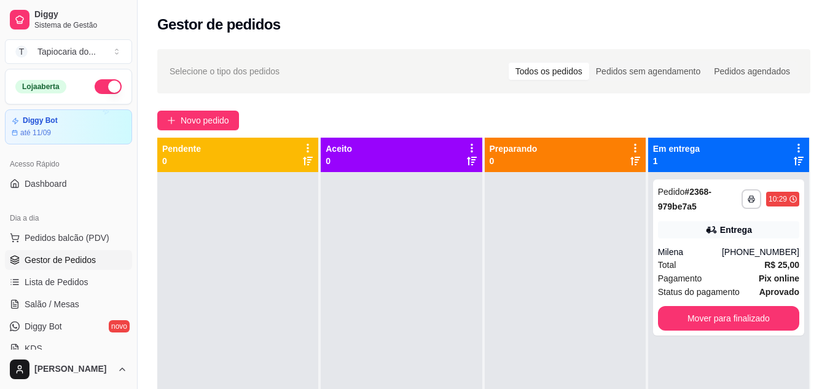
click at [61, 264] on span "Gestor de Pedidos" at bounding box center [60, 260] width 71 height 12
click at [81, 257] on span "Gestor de Pedidos" at bounding box center [60, 260] width 71 height 12
